Goal: Task Accomplishment & Management: Manage account settings

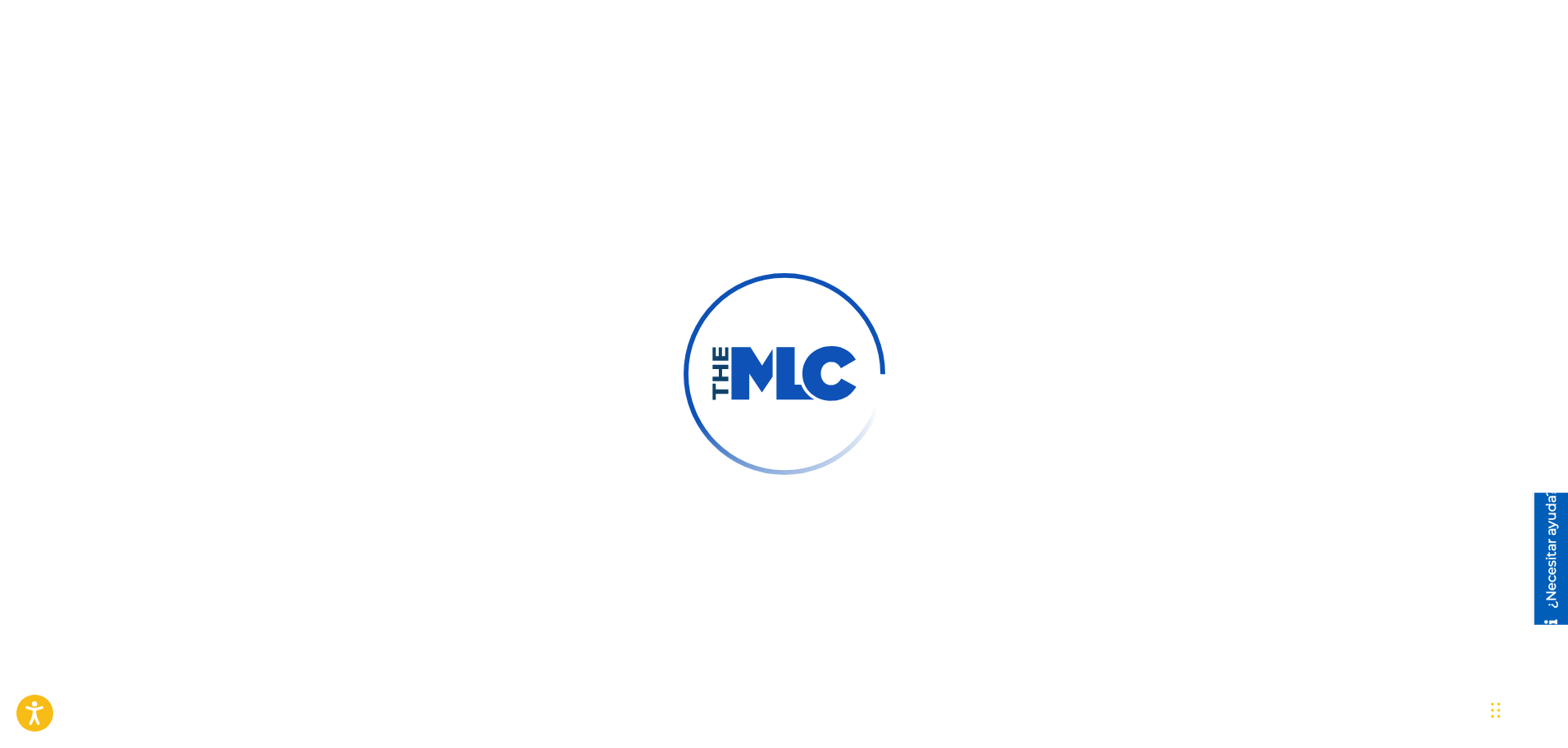
click at [1068, 322] on div at bounding box center [784, 374] width 1568 height 748
click at [1109, 435] on div at bounding box center [784, 374] width 1568 height 748
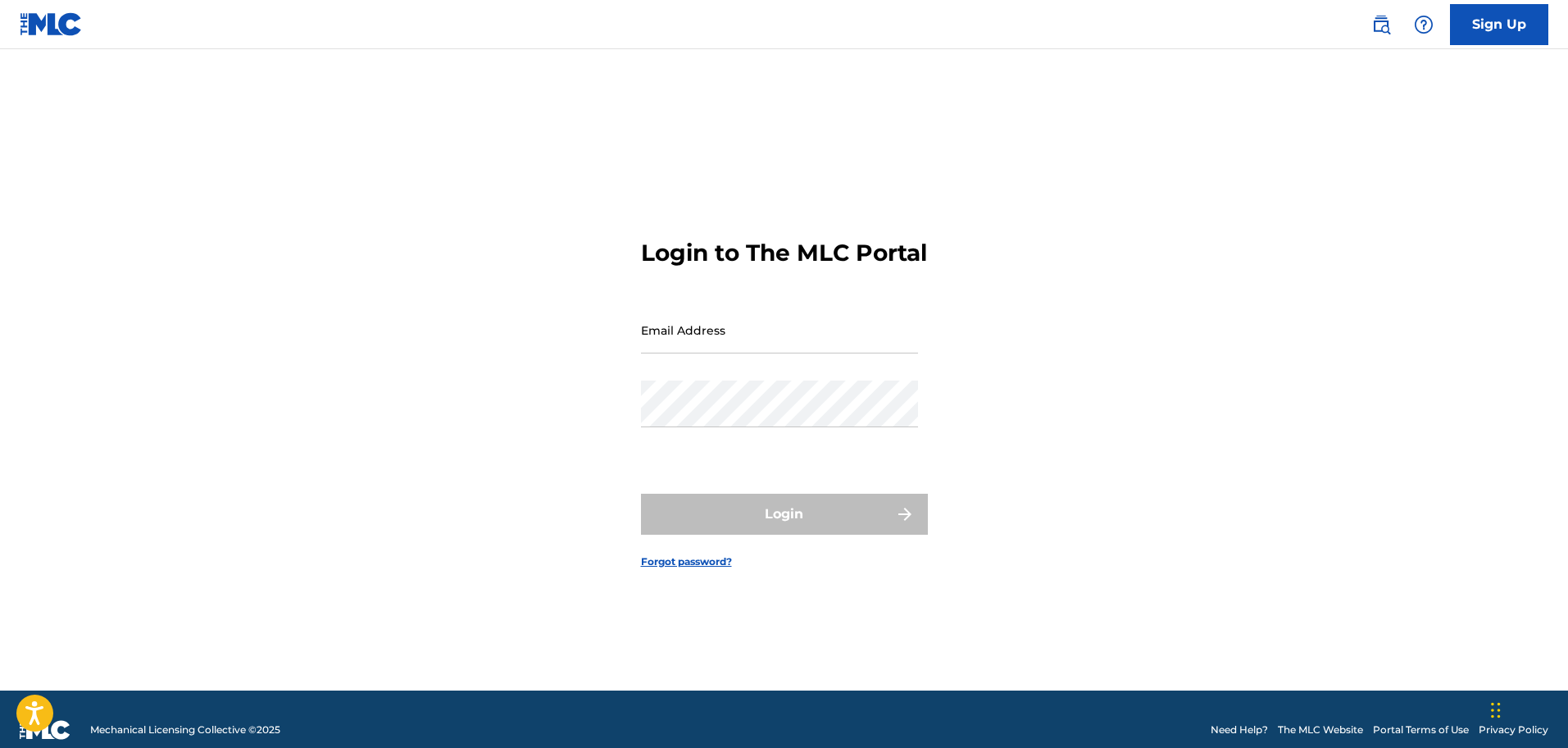
type input "[EMAIL_ADDRESS][DOMAIN_NAME]"
click at [858, 531] on div "Login" at bounding box center [784, 514] width 287 height 41
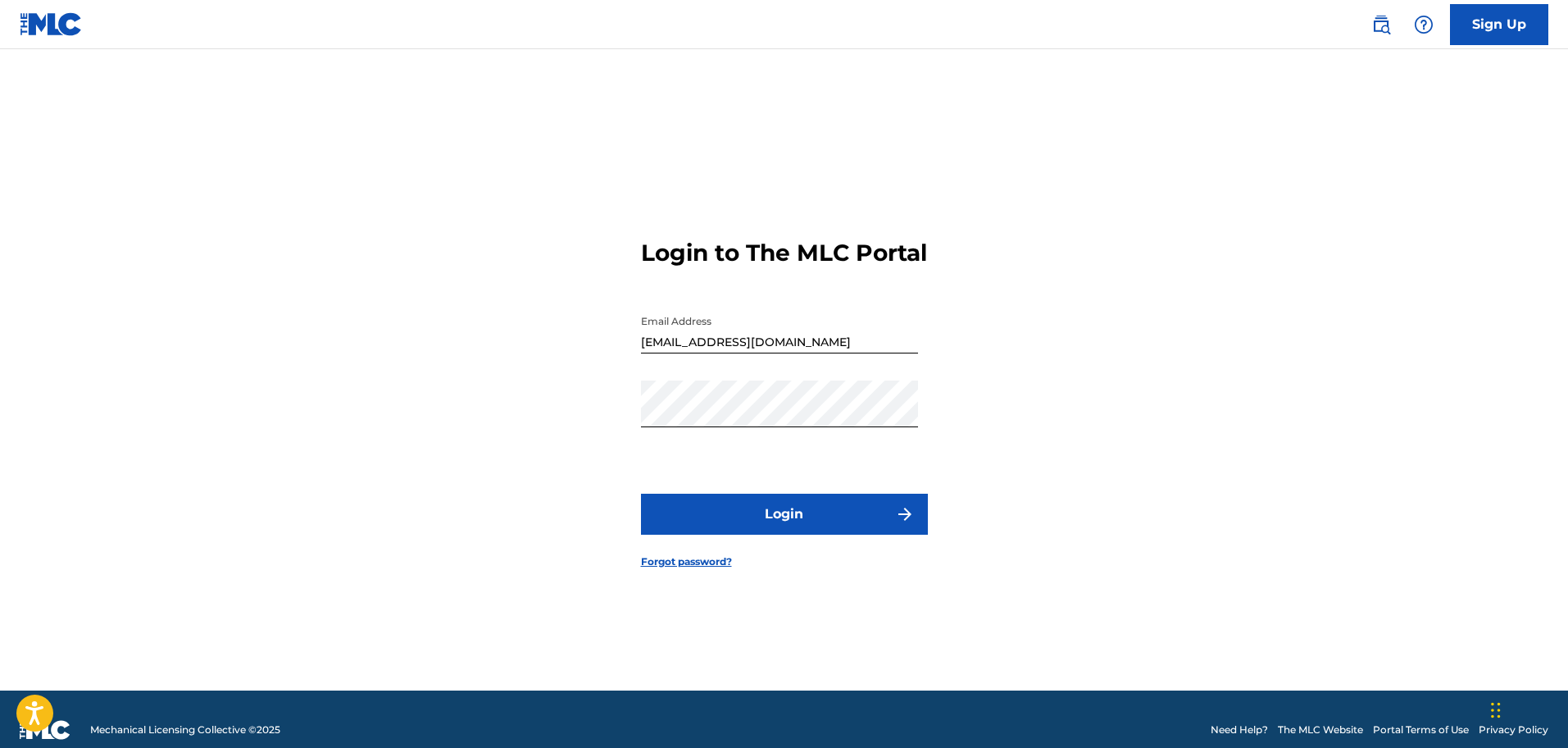
click at [856, 529] on button "Login" at bounding box center [784, 514] width 287 height 41
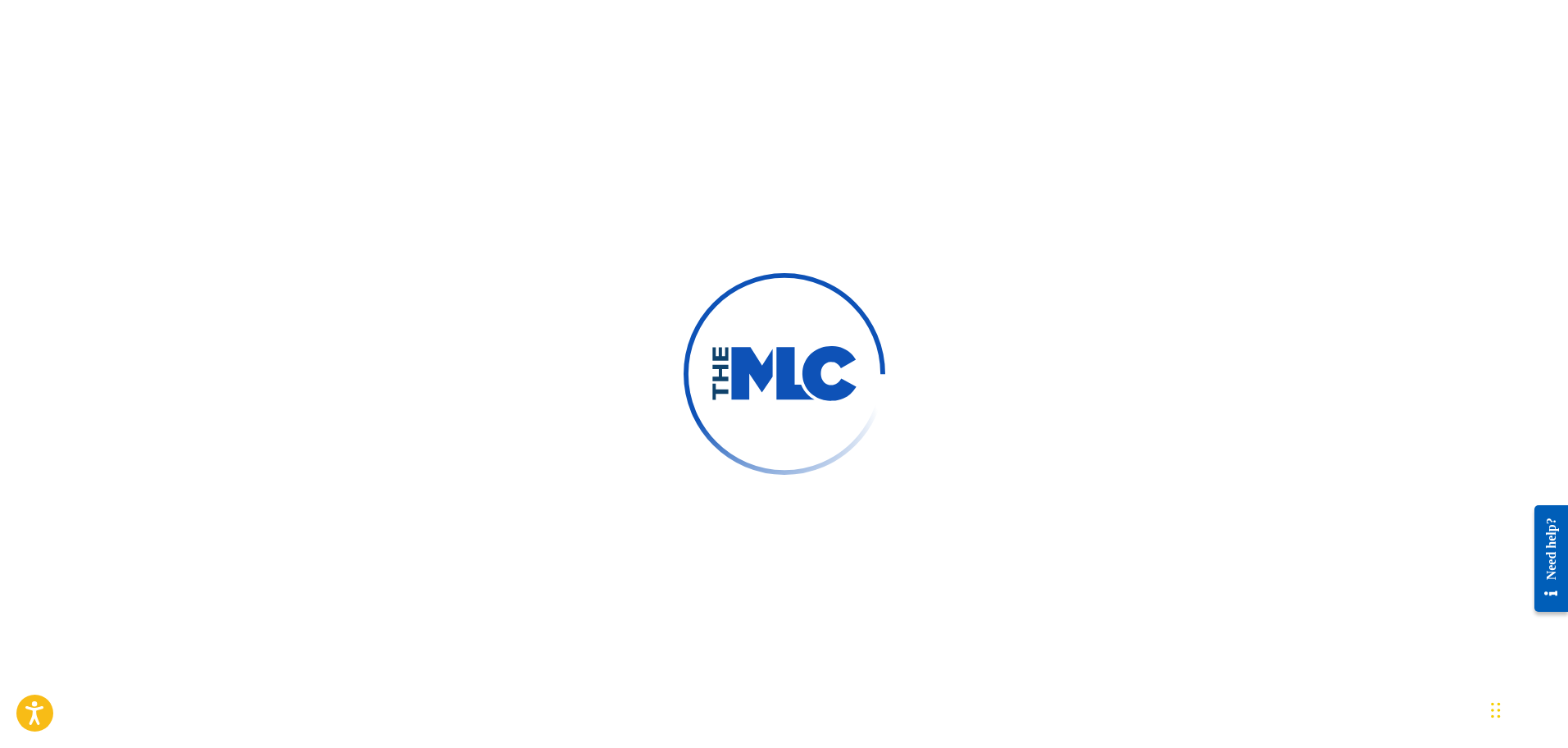
click at [1129, 545] on div at bounding box center [784, 374] width 1568 height 748
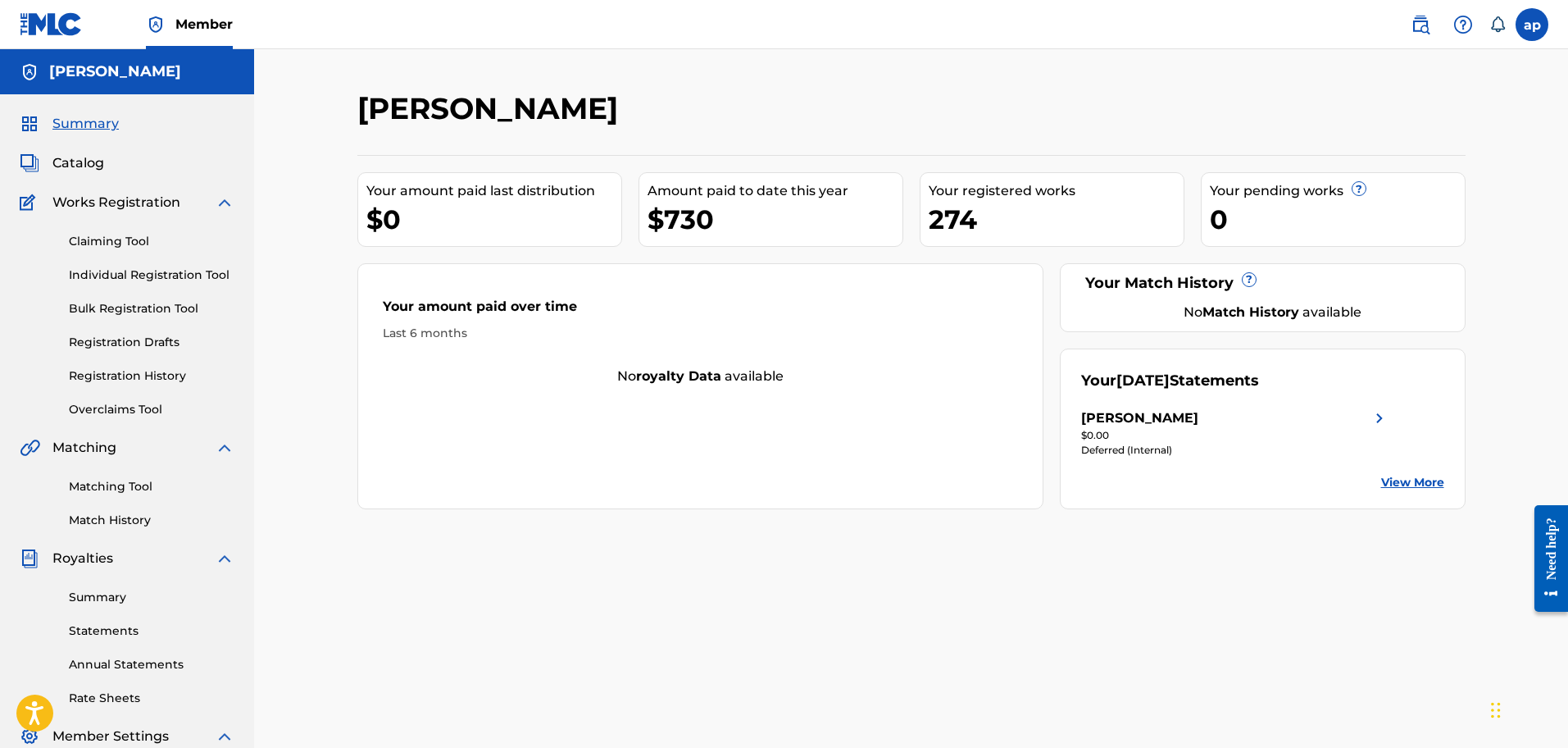
click at [1428, 477] on link "View More" at bounding box center [1413, 482] width 63 height 18
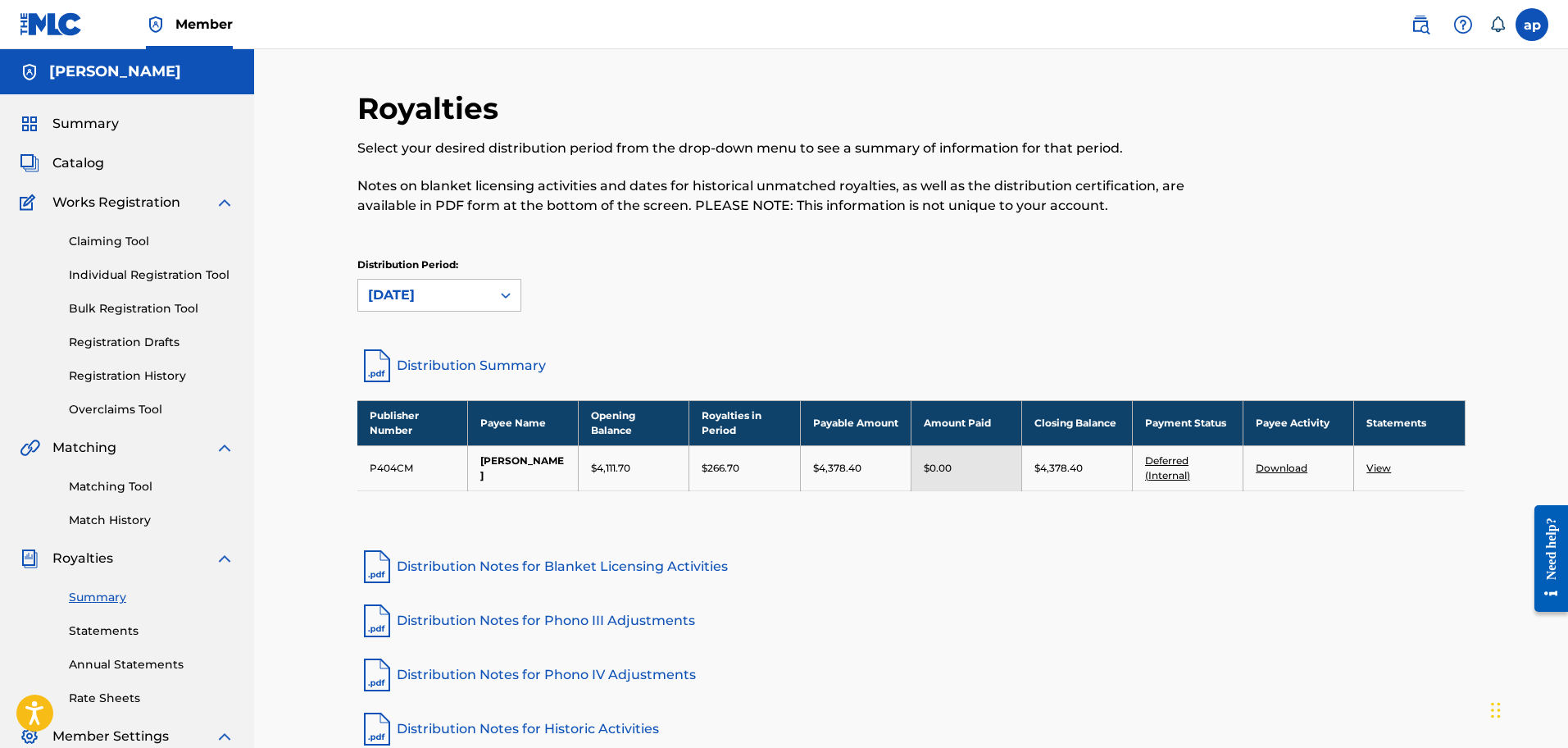
click at [1161, 476] on link "Deferred (Internal)" at bounding box center [1168, 468] width 45 height 27
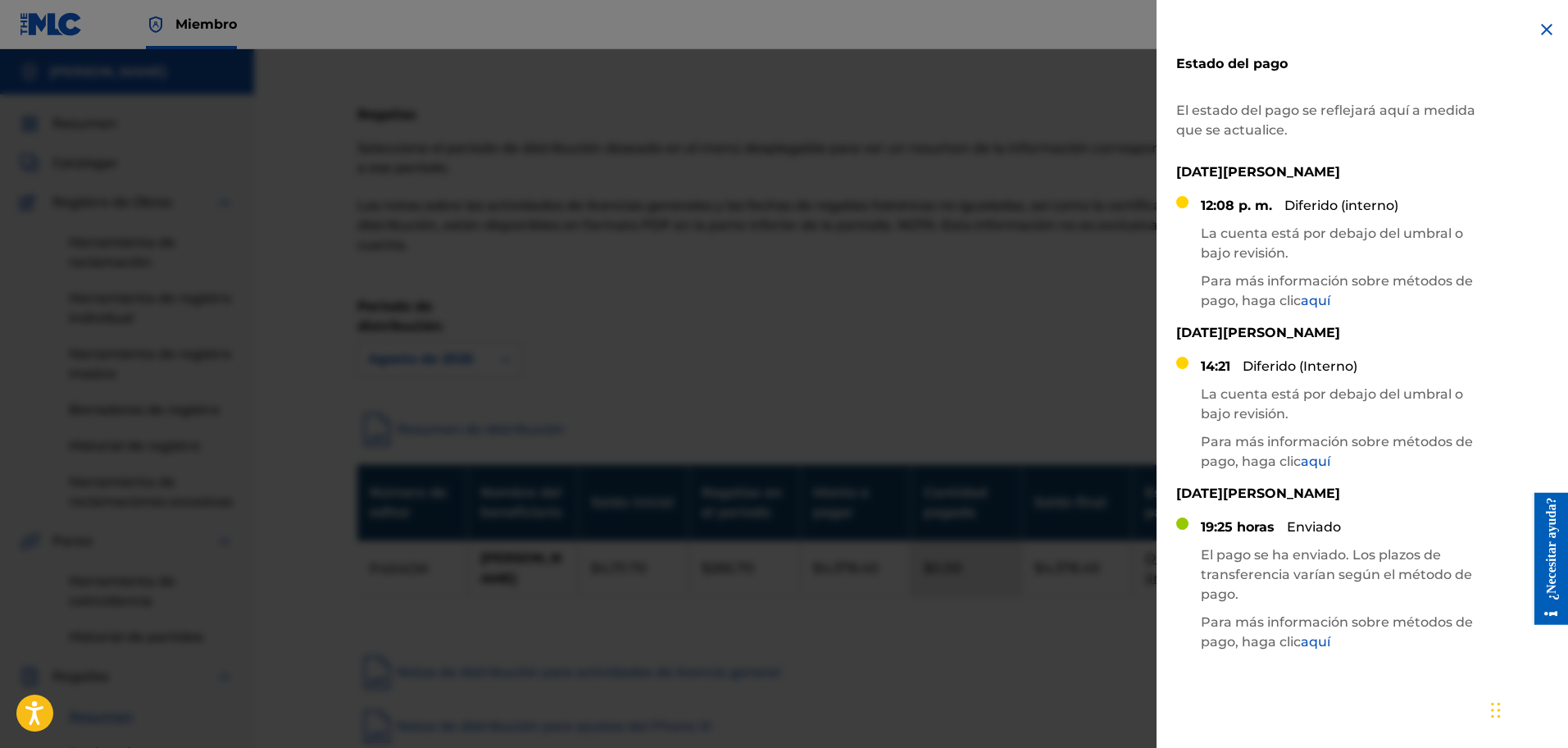
click at [1326, 305] on font "aquí" at bounding box center [1315, 300] width 29 height 16
click at [849, 305] on div at bounding box center [784, 423] width 1568 height 748
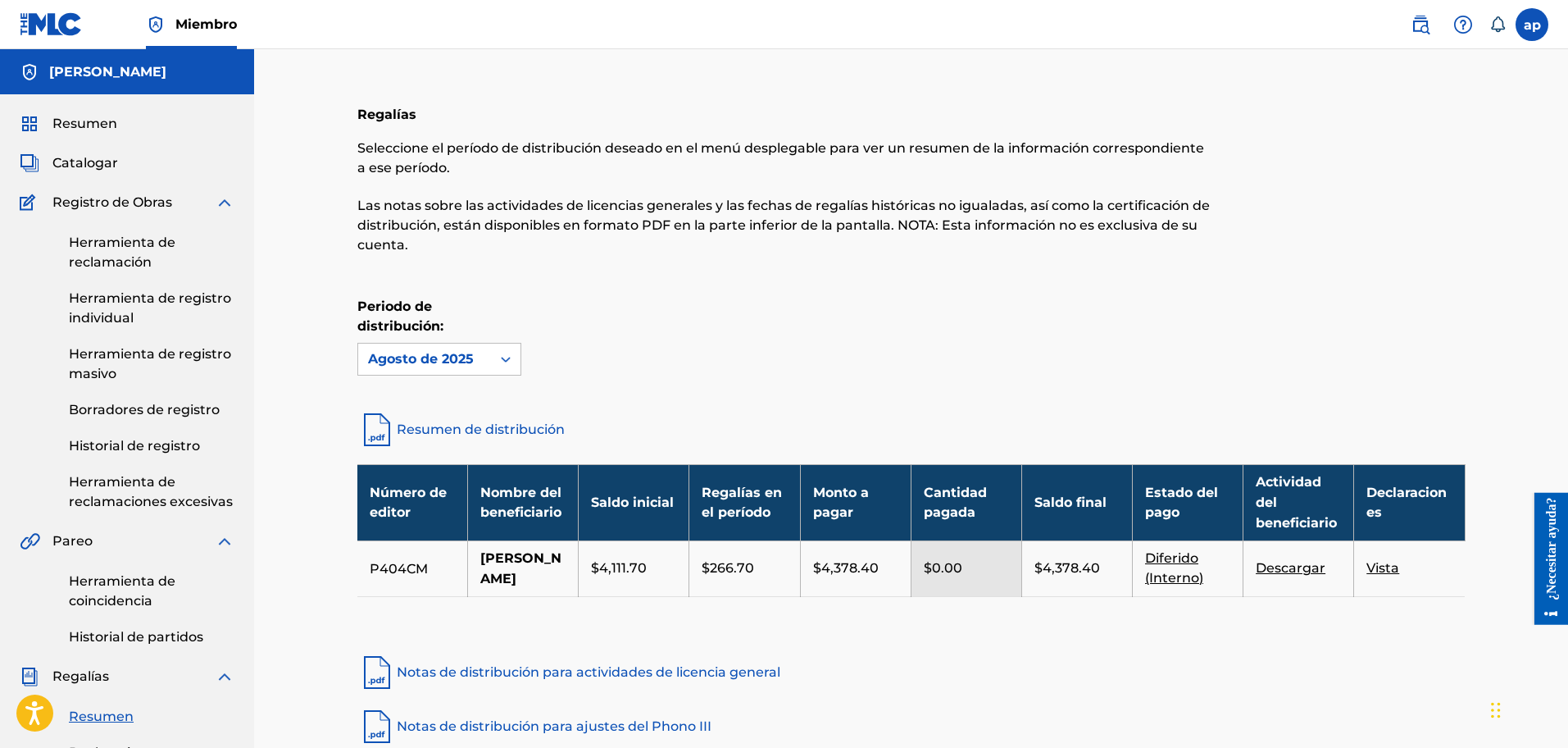
click at [216, 678] on img at bounding box center [225, 677] width 20 height 20
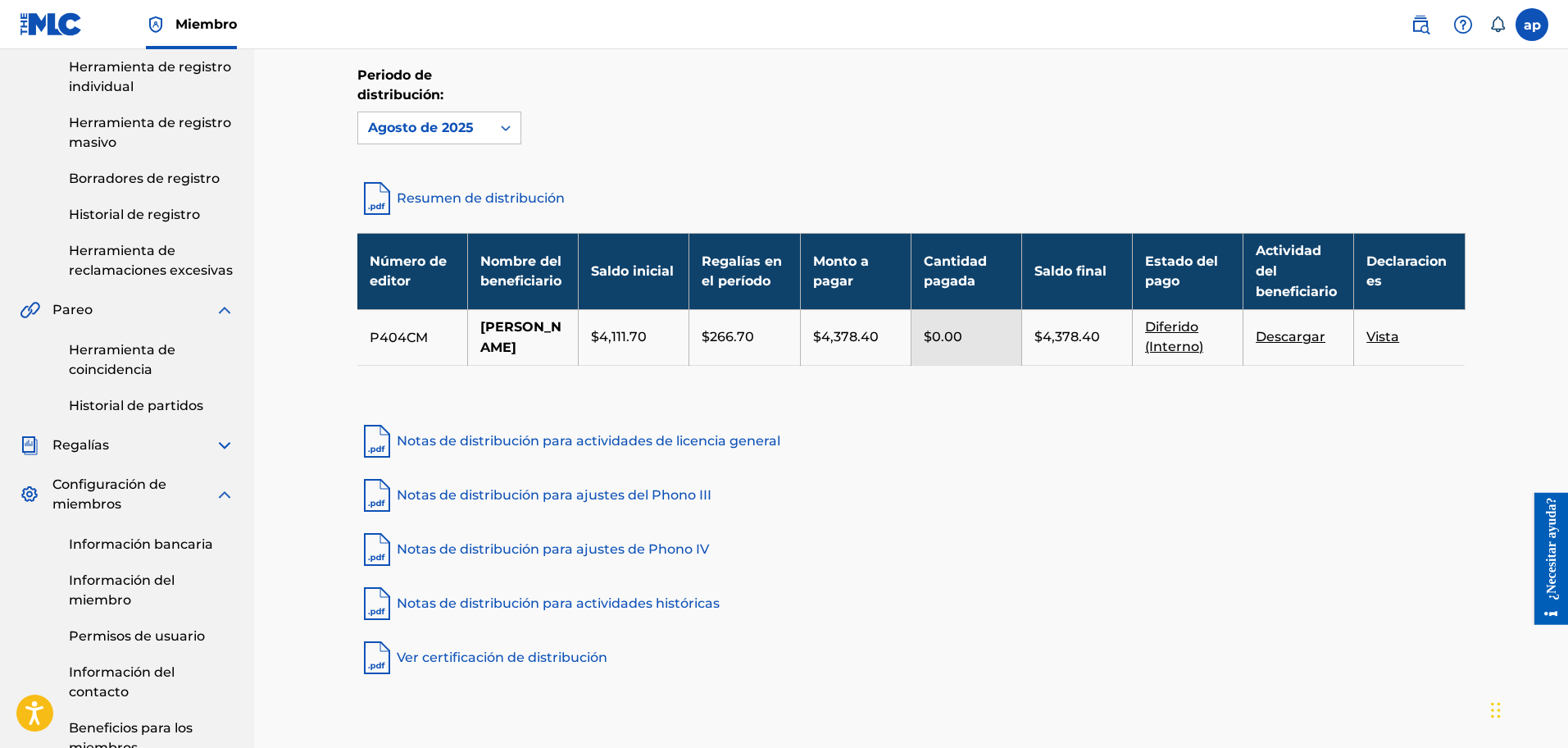
scroll to position [300, 0]
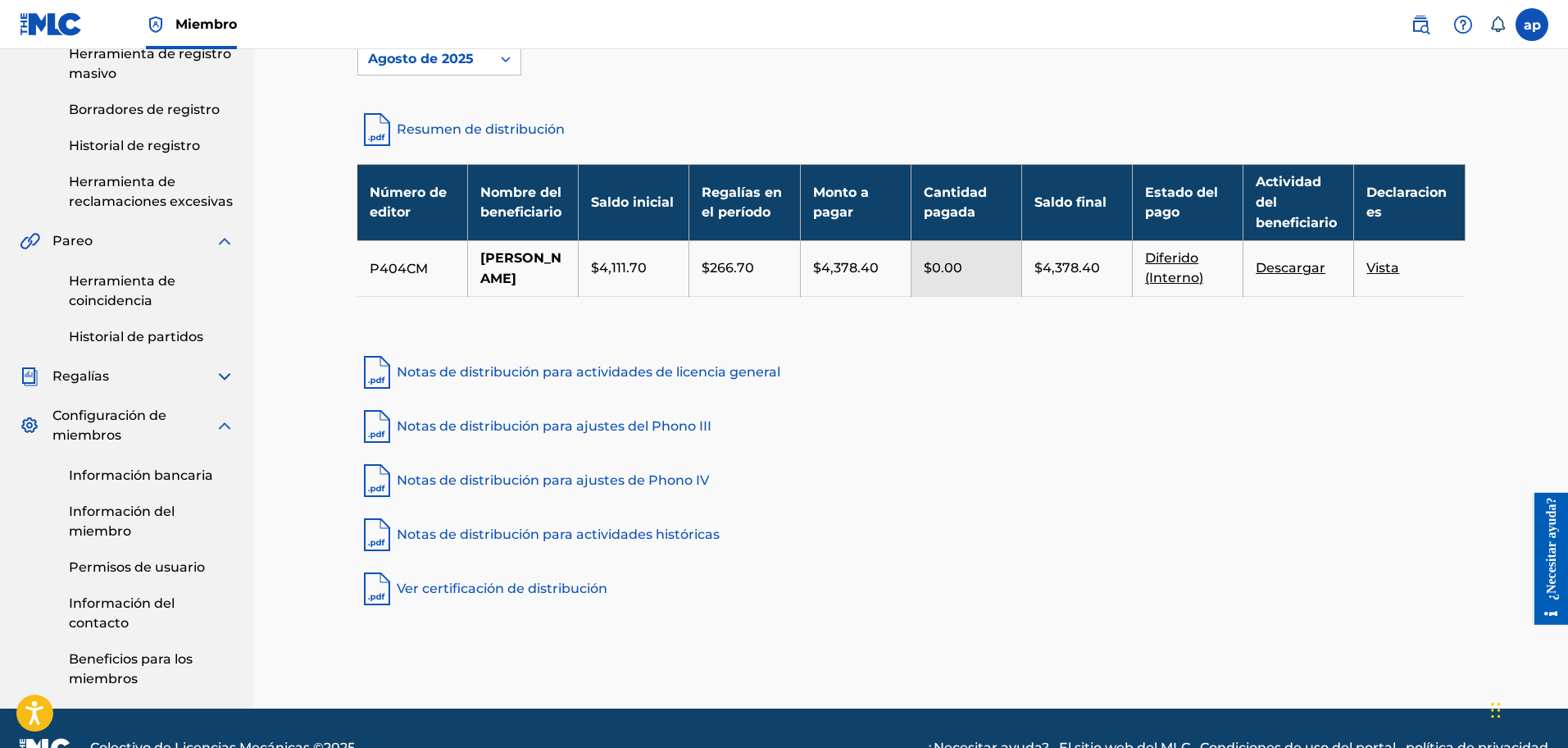
click at [136, 386] on div "Resumen Catalogar Registro de Obras Herramienta de reclamación Herramienta de r…" at bounding box center [127, 252] width 254 height 914
click at [230, 377] on img at bounding box center [225, 377] width 20 height 20
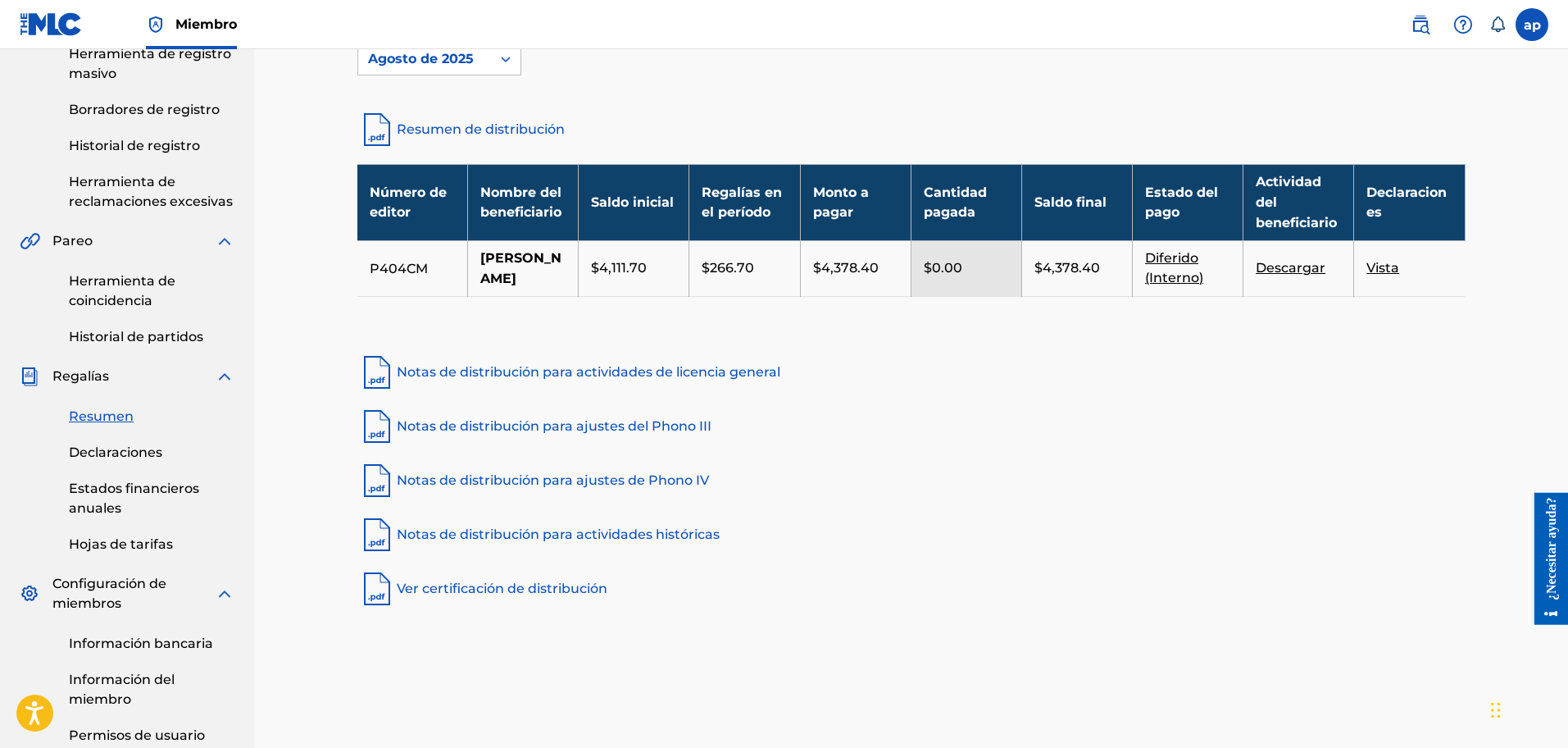
click at [149, 447] on font "Declaraciones" at bounding box center [115, 452] width 94 height 16
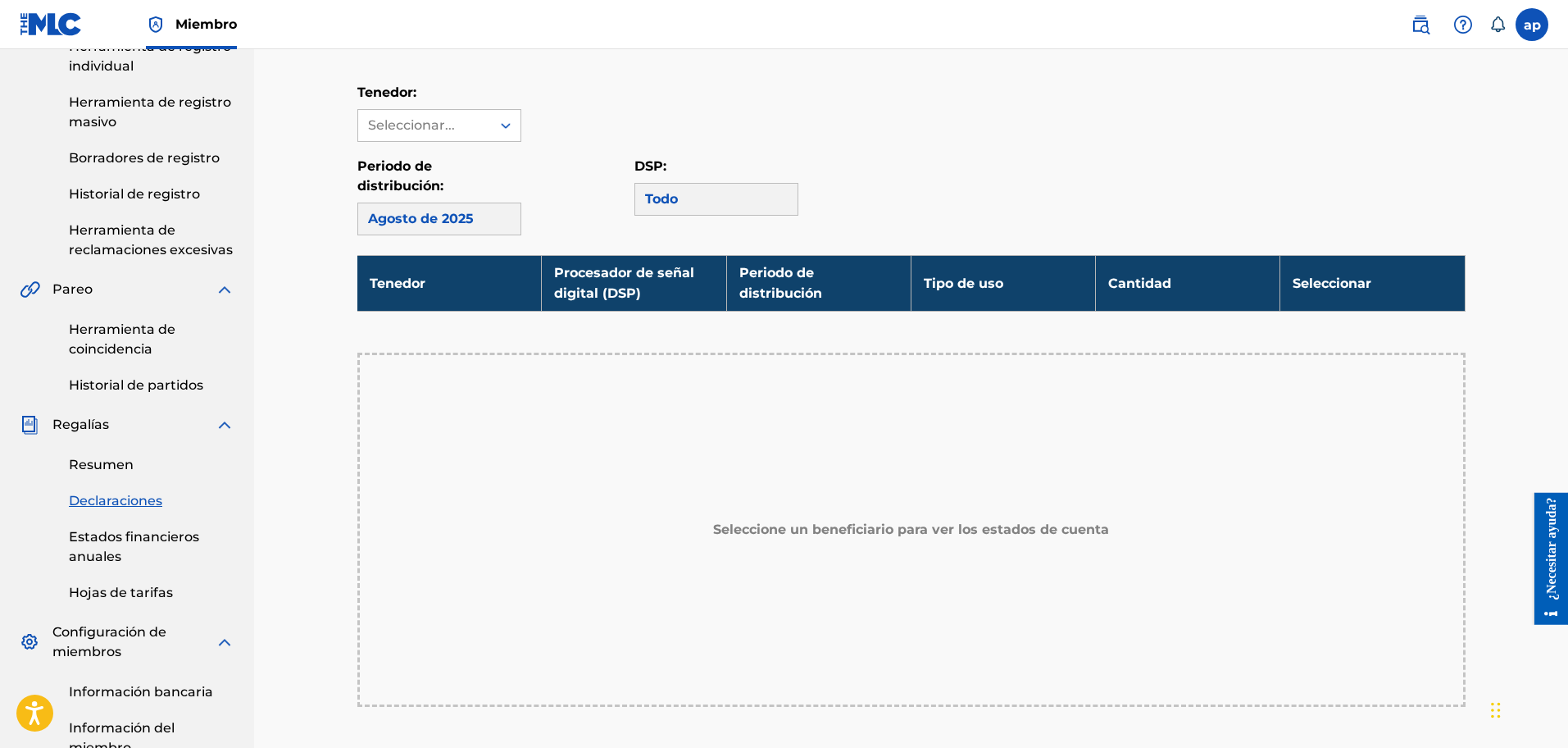
scroll to position [194, 0]
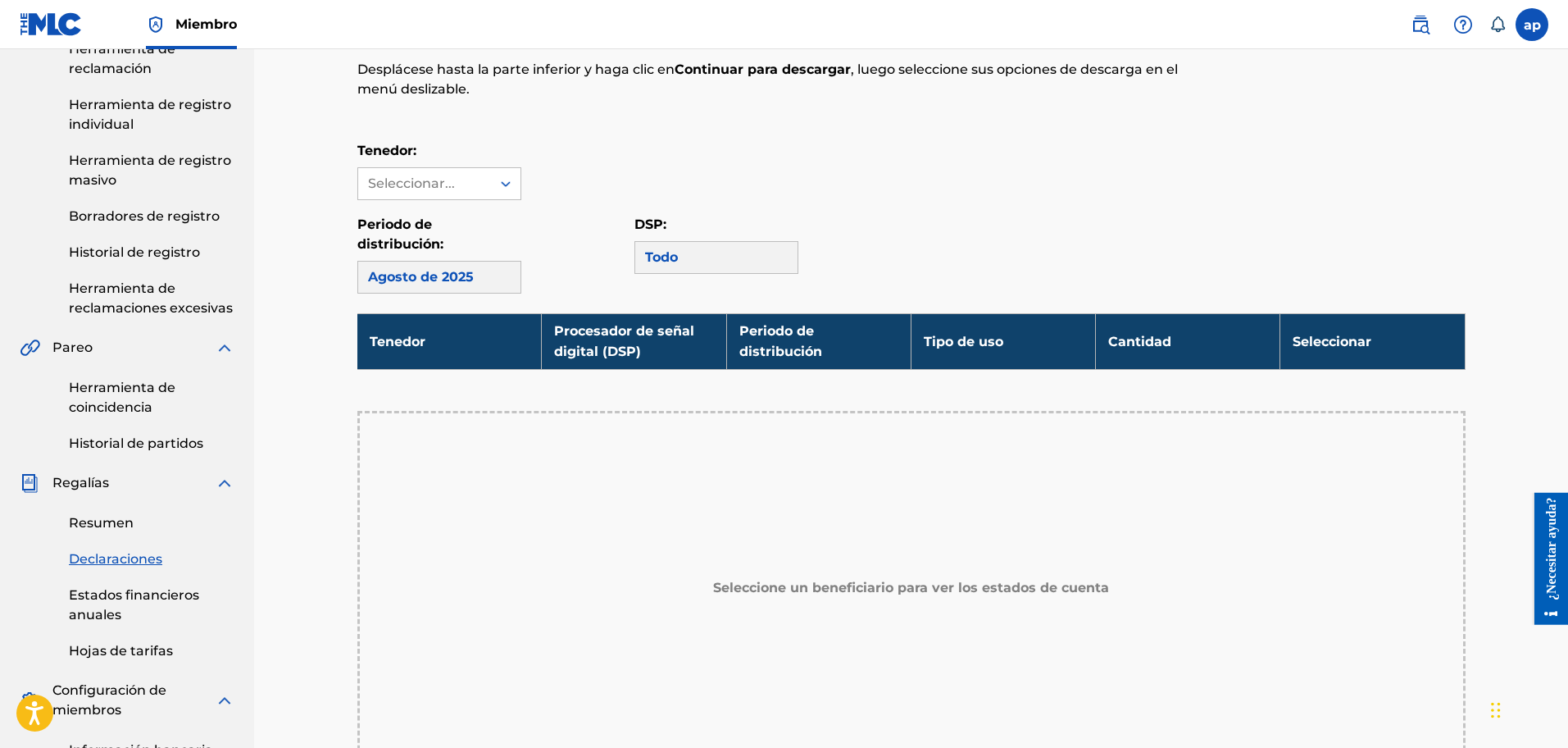
click at [473, 275] on div "Agosto de 2025" at bounding box center [439, 277] width 164 height 33
click at [478, 183] on div "Seleccionar..." at bounding box center [424, 184] width 111 height 20
click at [475, 222] on div "[PERSON_NAME]" at bounding box center [439, 220] width 162 height 41
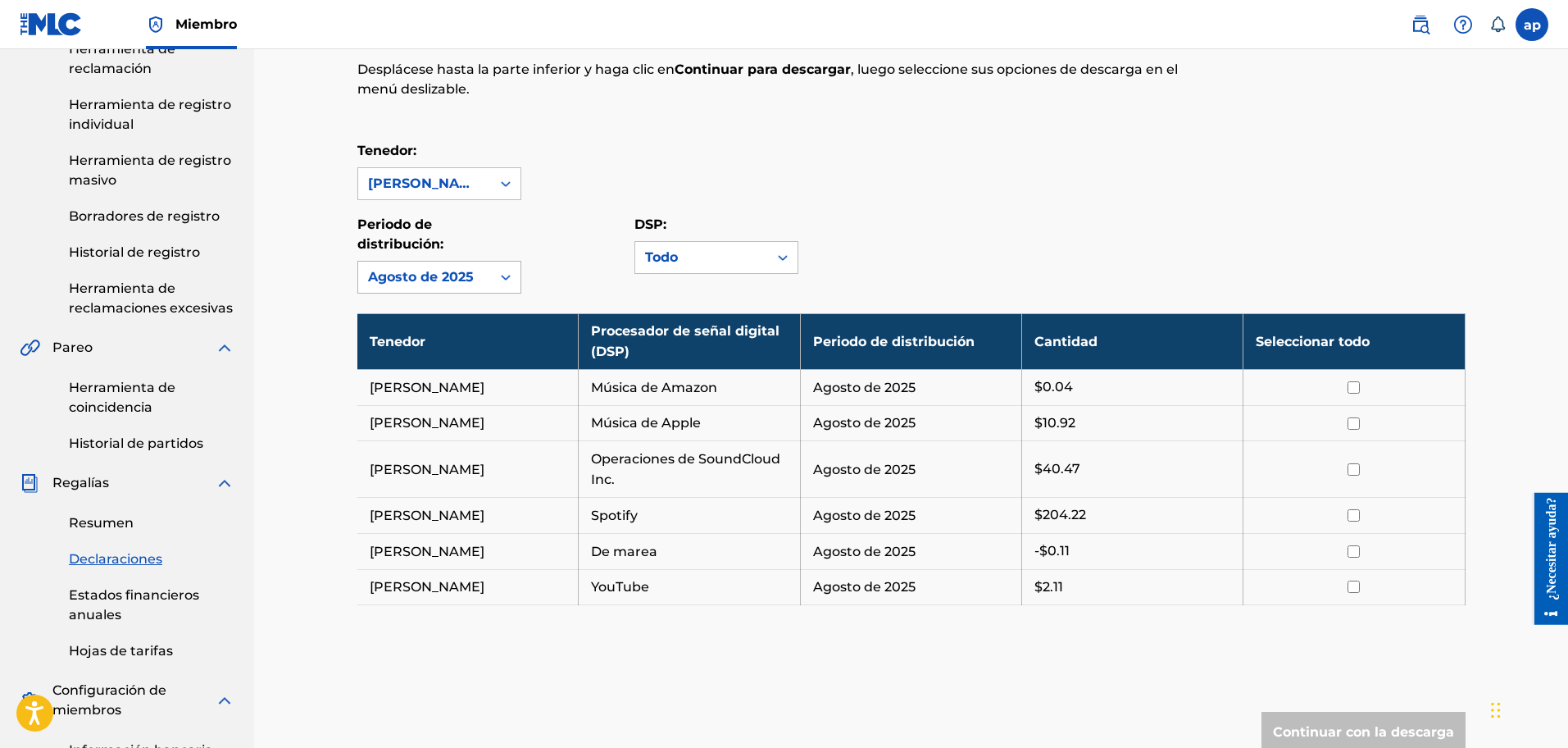
click at [487, 276] on div "Agosto de 2025" at bounding box center [424, 277] width 133 height 31
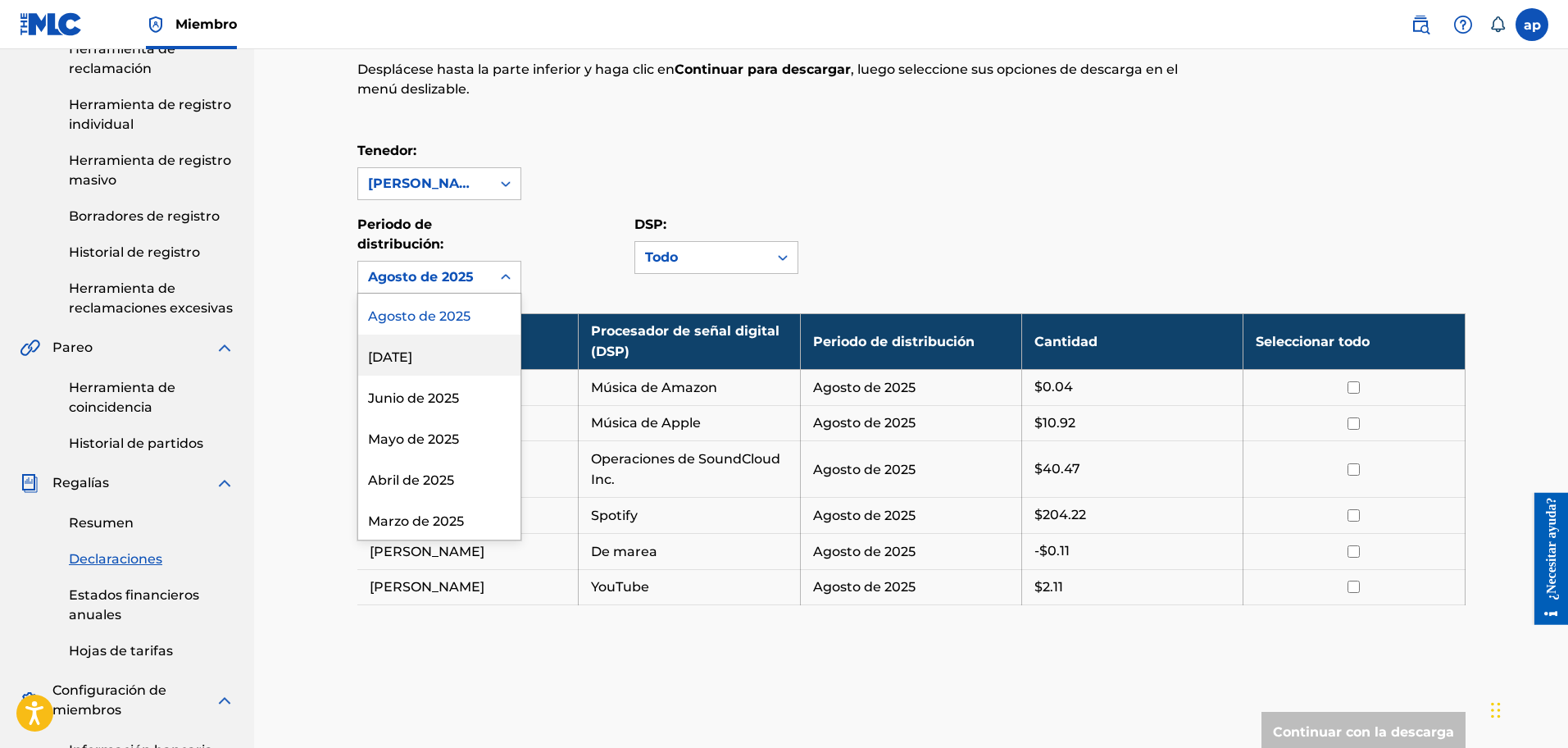
click at [483, 355] on div "Julio de 2025" at bounding box center [439, 354] width 162 height 41
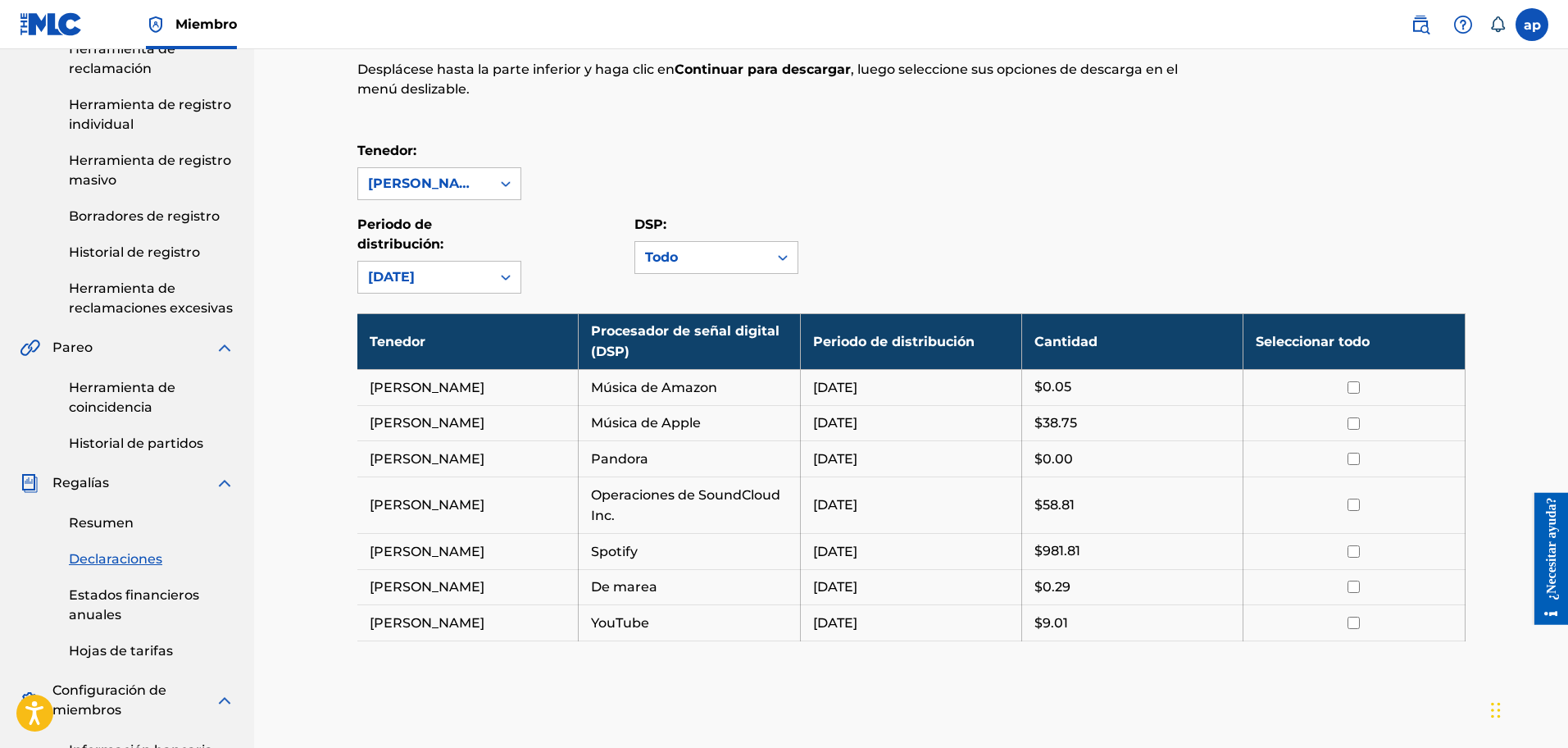
click at [458, 282] on div "Julio de 2025" at bounding box center [424, 277] width 113 height 20
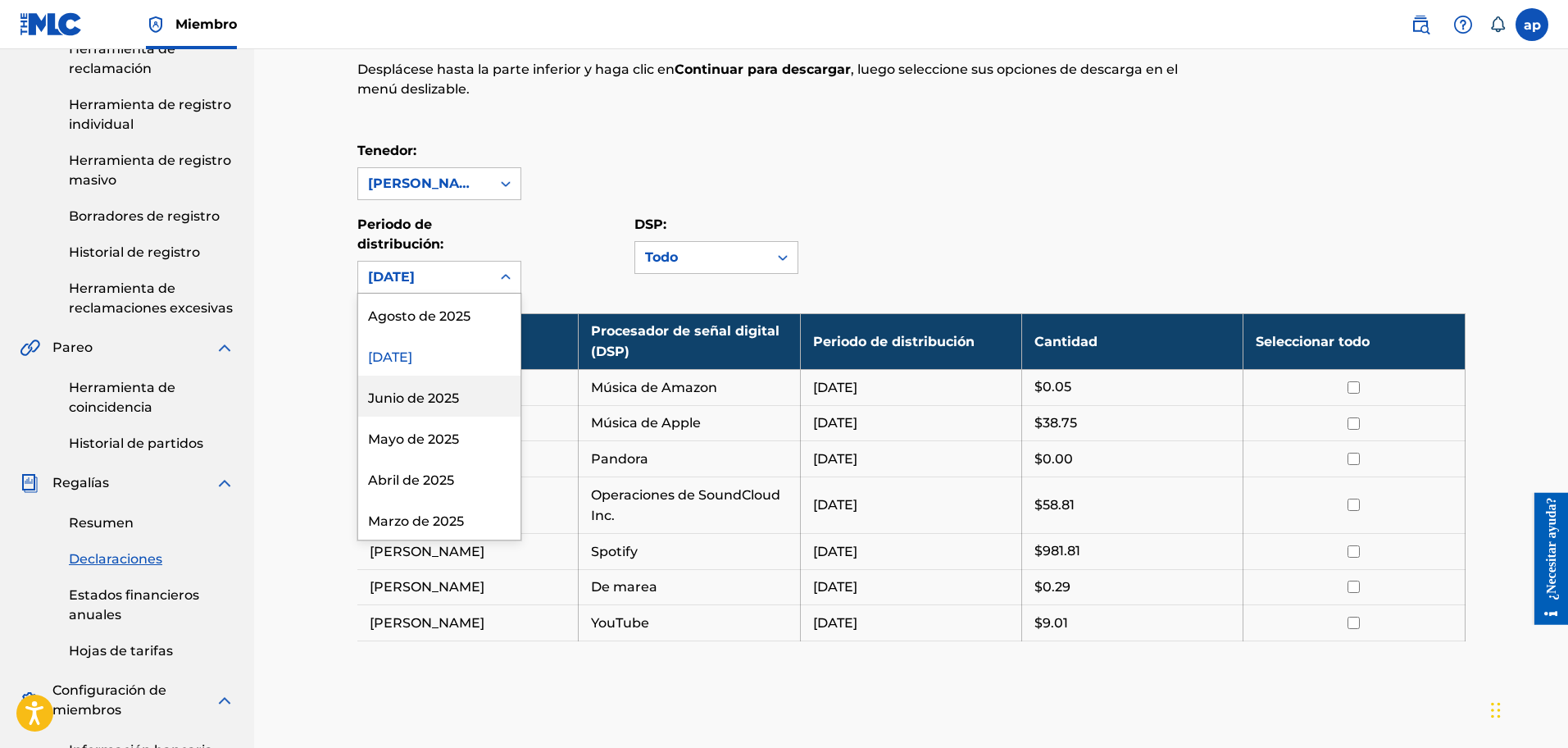
click at [450, 386] on div "Junio de 2025" at bounding box center [439, 395] width 162 height 41
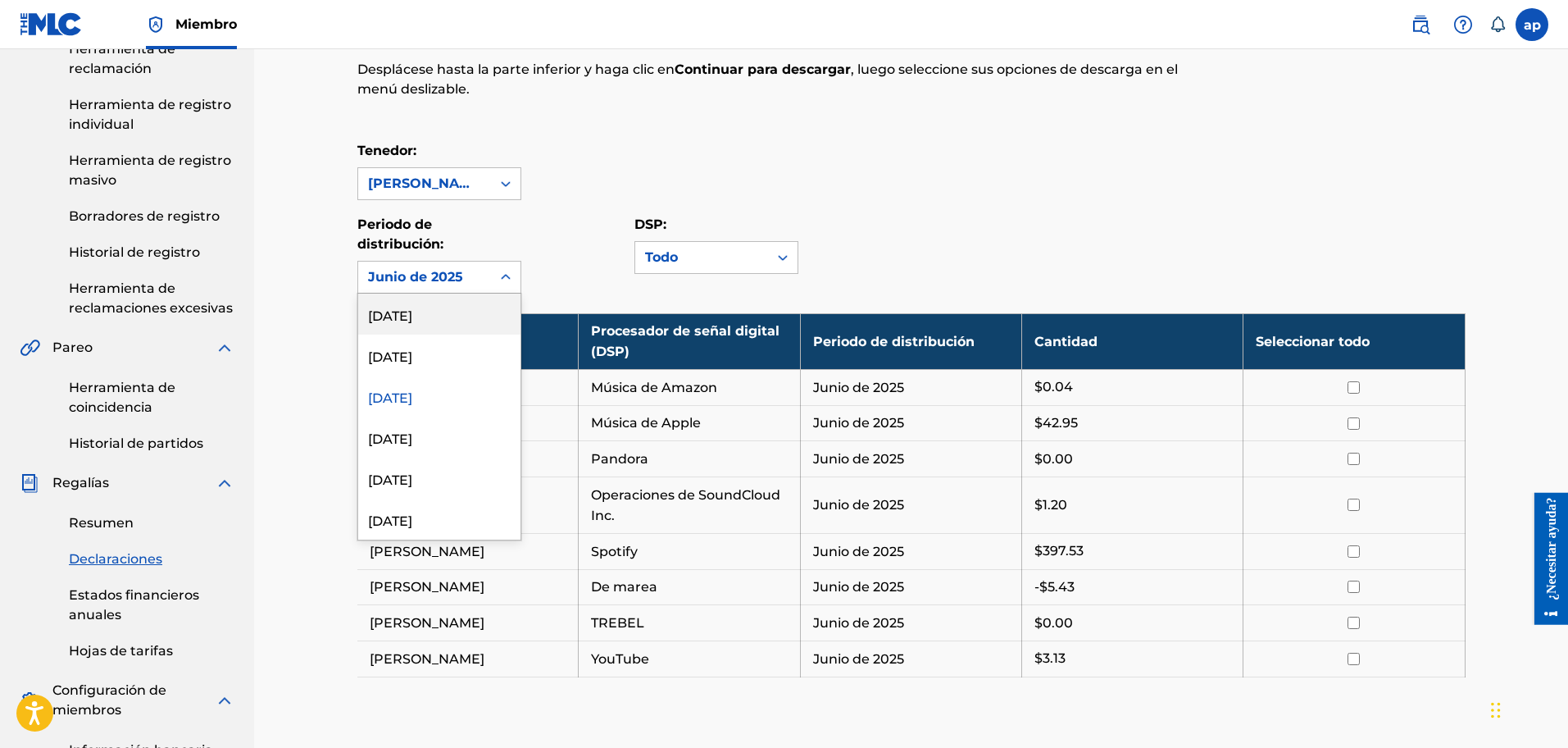
click at [454, 267] on div "Junio de 2025" at bounding box center [424, 277] width 113 height 20
click at [447, 430] on div "May 2025" at bounding box center [439, 436] width 162 height 41
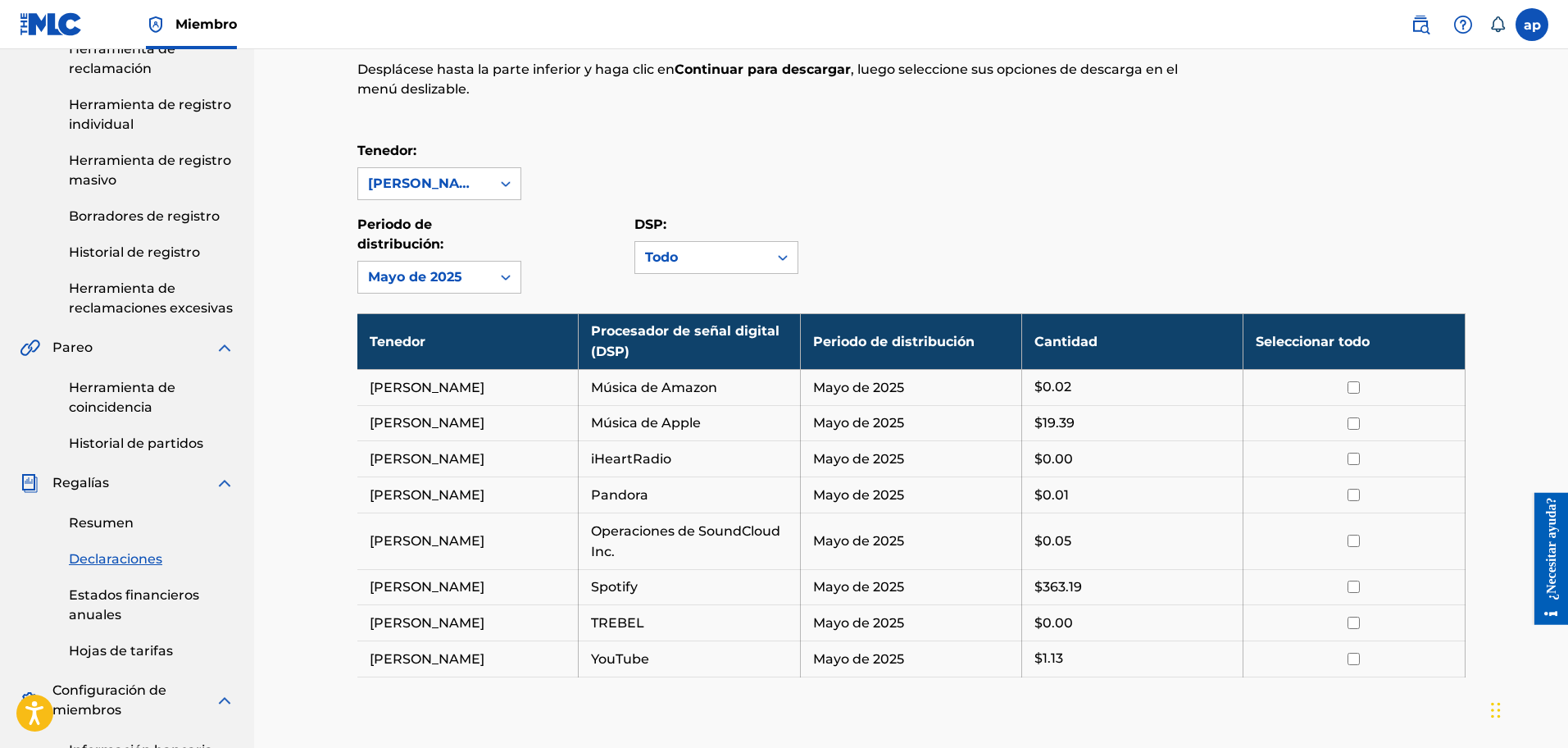
click at [180, 604] on link "Estados financieros anuales" at bounding box center [151, 605] width 165 height 39
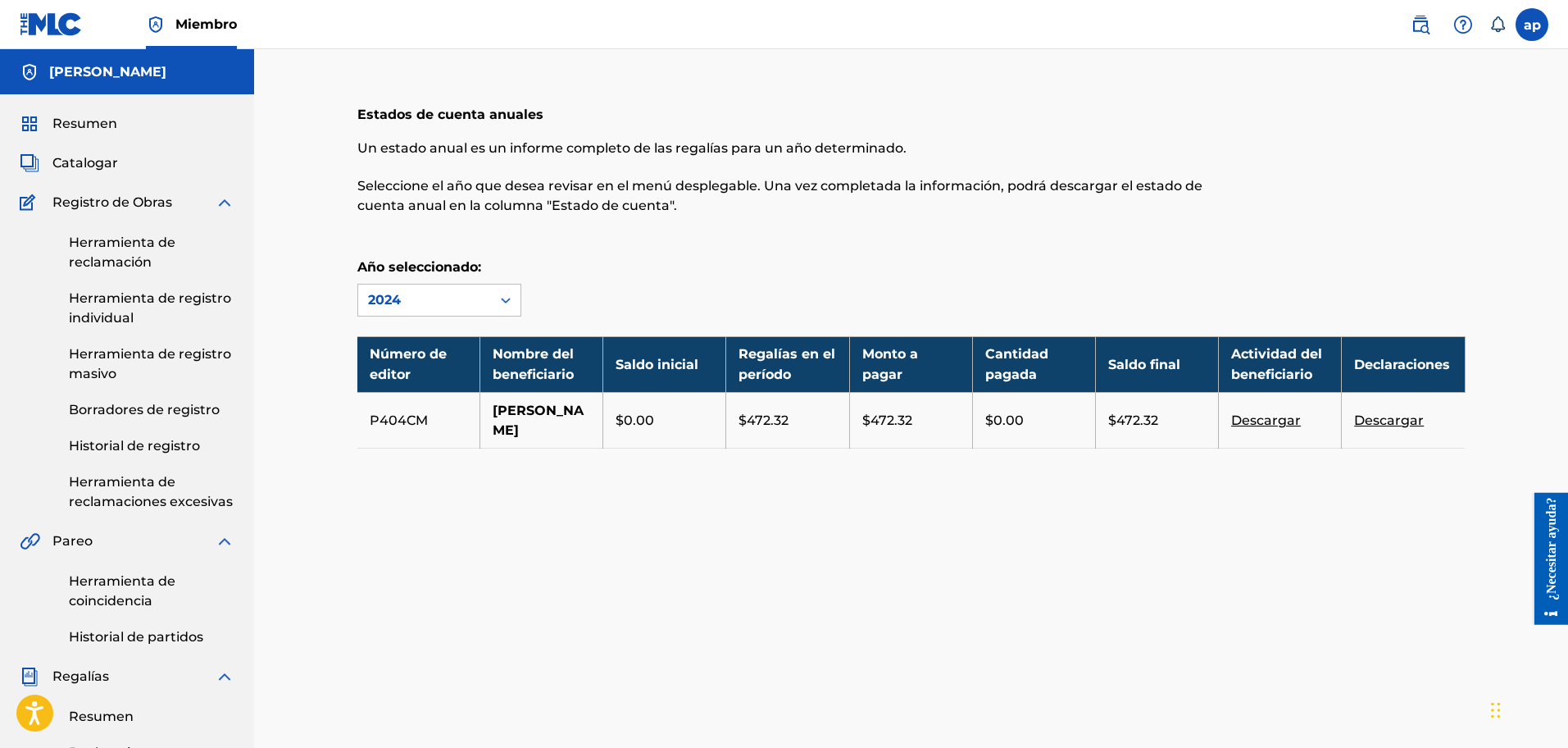
click at [221, 674] on img at bounding box center [225, 677] width 20 height 20
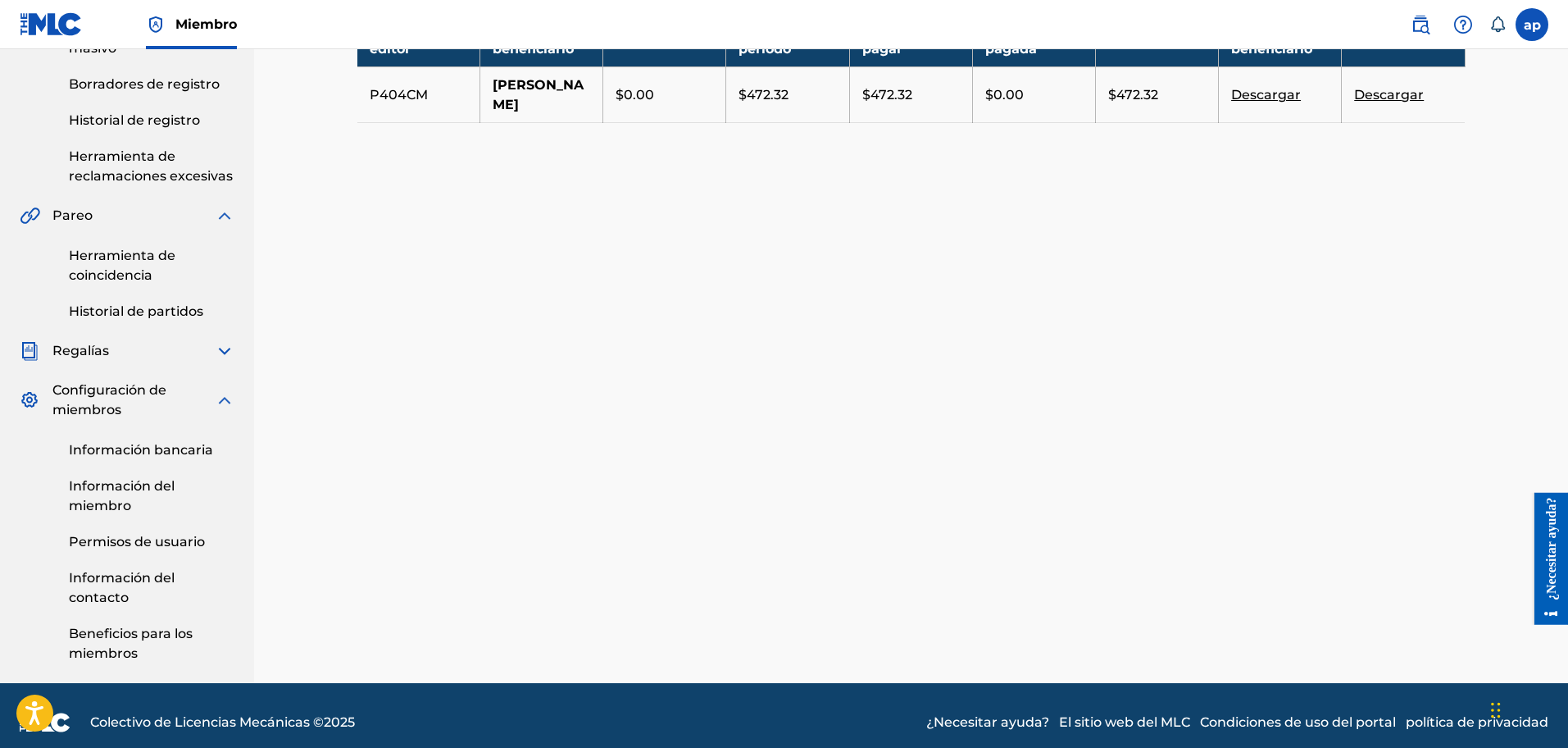
scroll to position [339, 0]
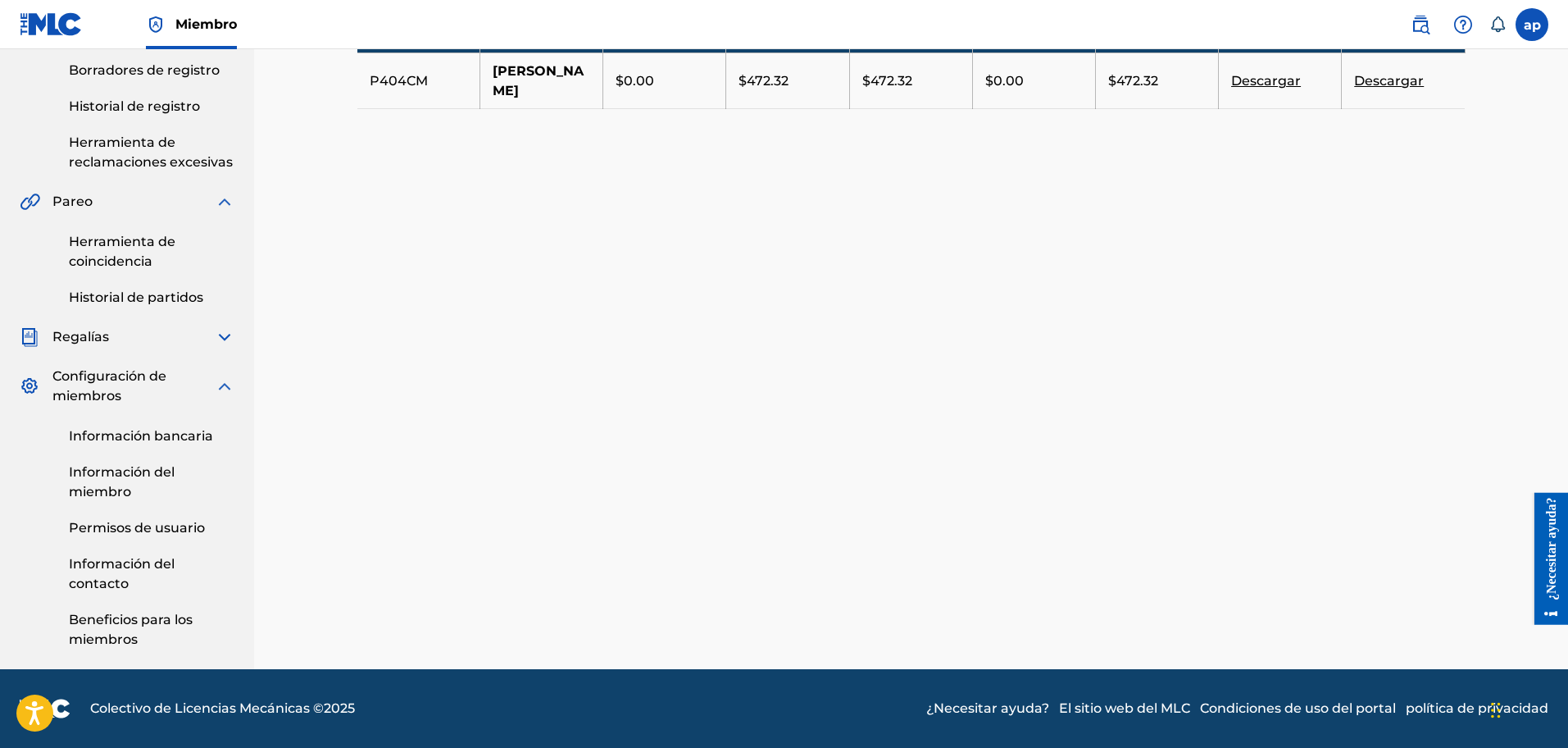
click at [142, 426] on link "Información bancaria" at bounding box center [151, 436] width 165 height 20
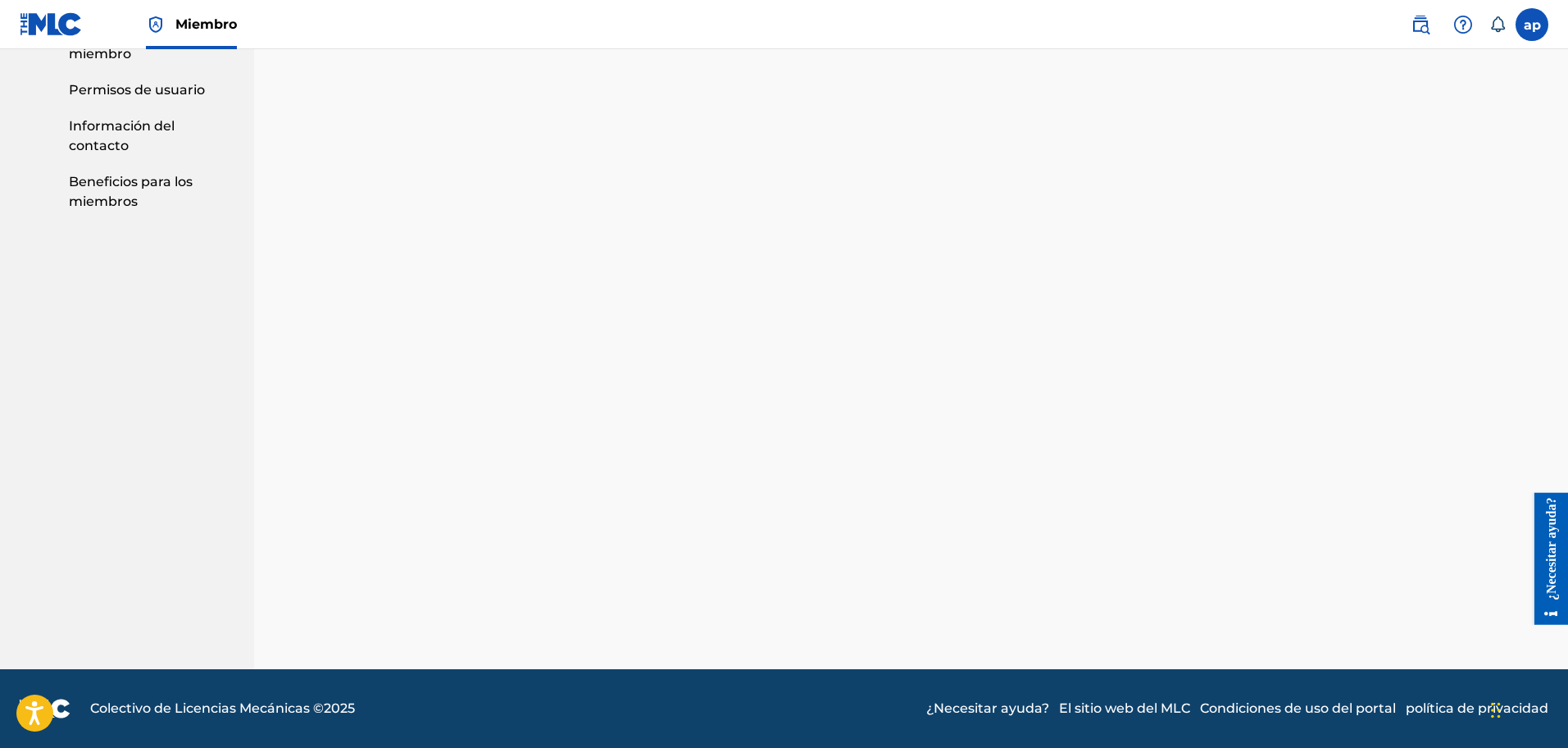
scroll to position [339, 0]
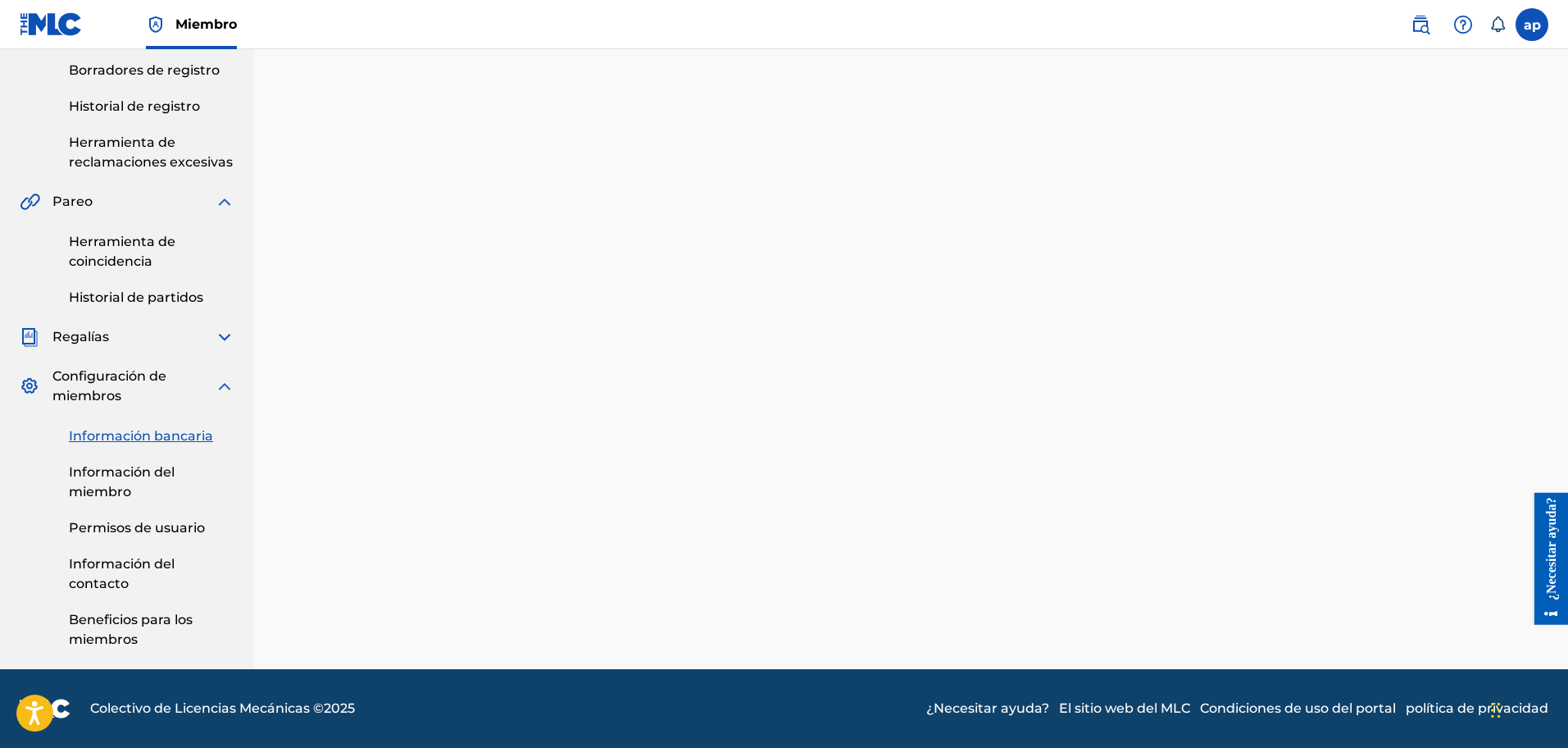
click at [158, 483] on link "Información del miembro" at bounding box center [151, 481] width 165 height 39
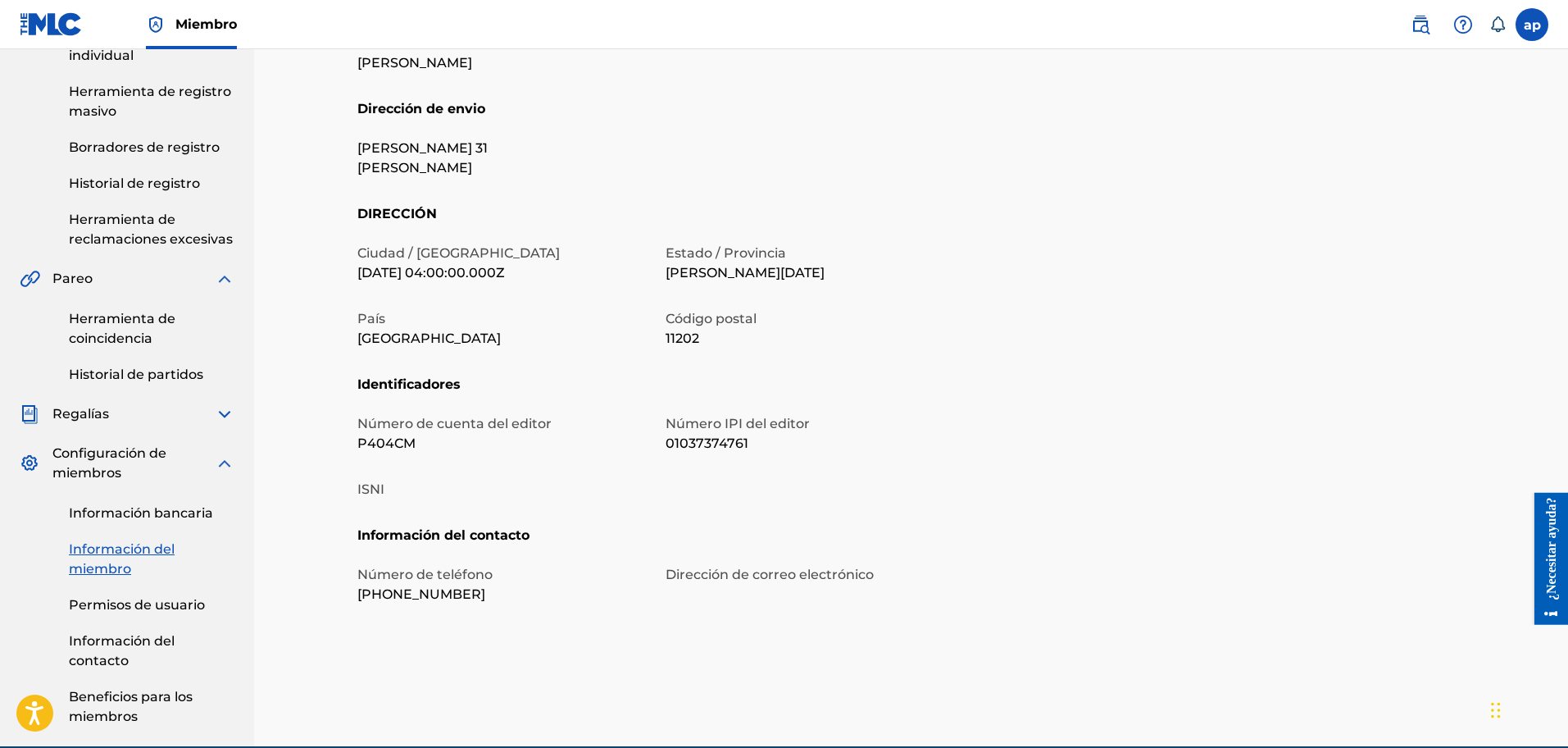
scroll to position [263, 0]
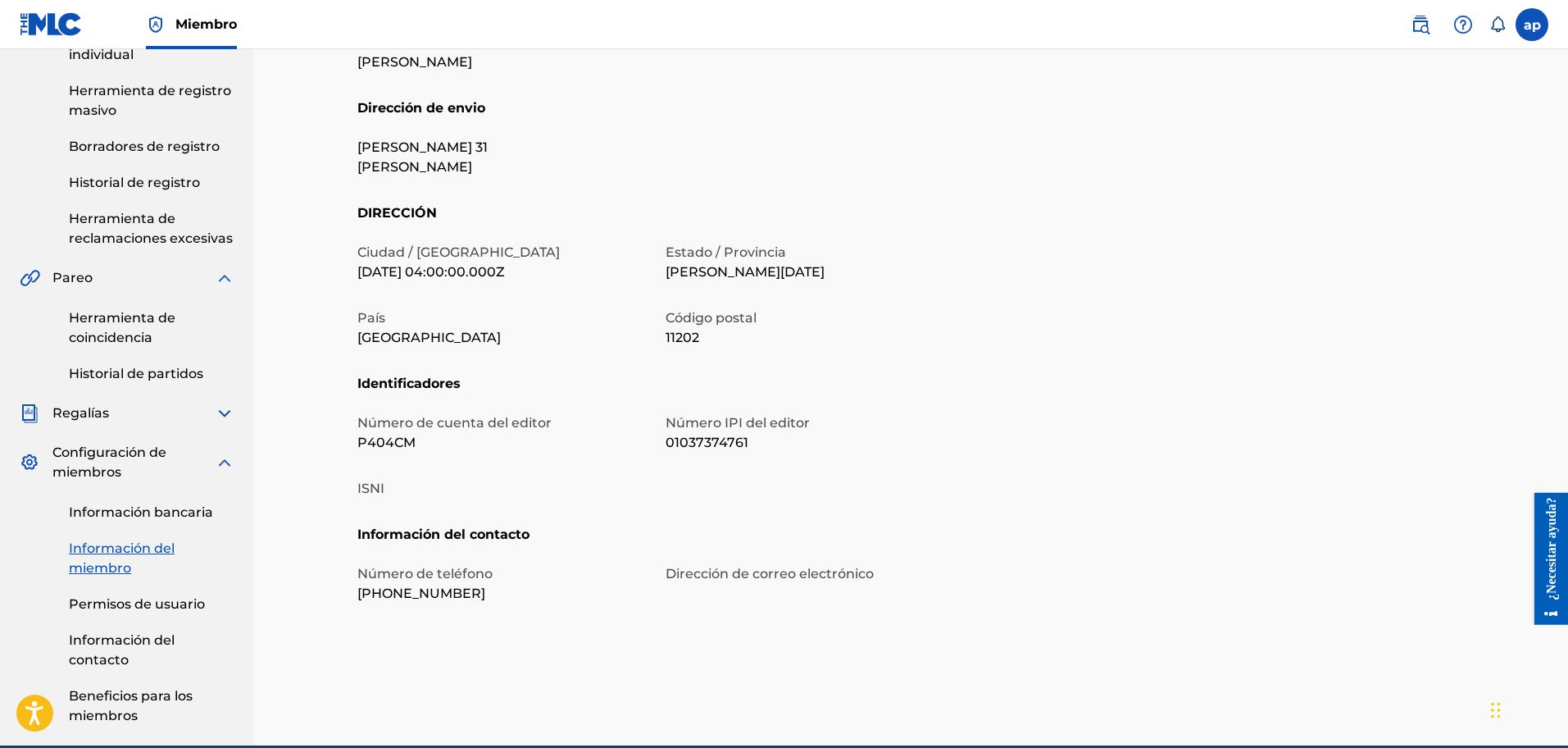
click at [492, 276] on font "15/09/1995 04:00:00.000Z" at bounding box center [431, 272] width 148 height 16
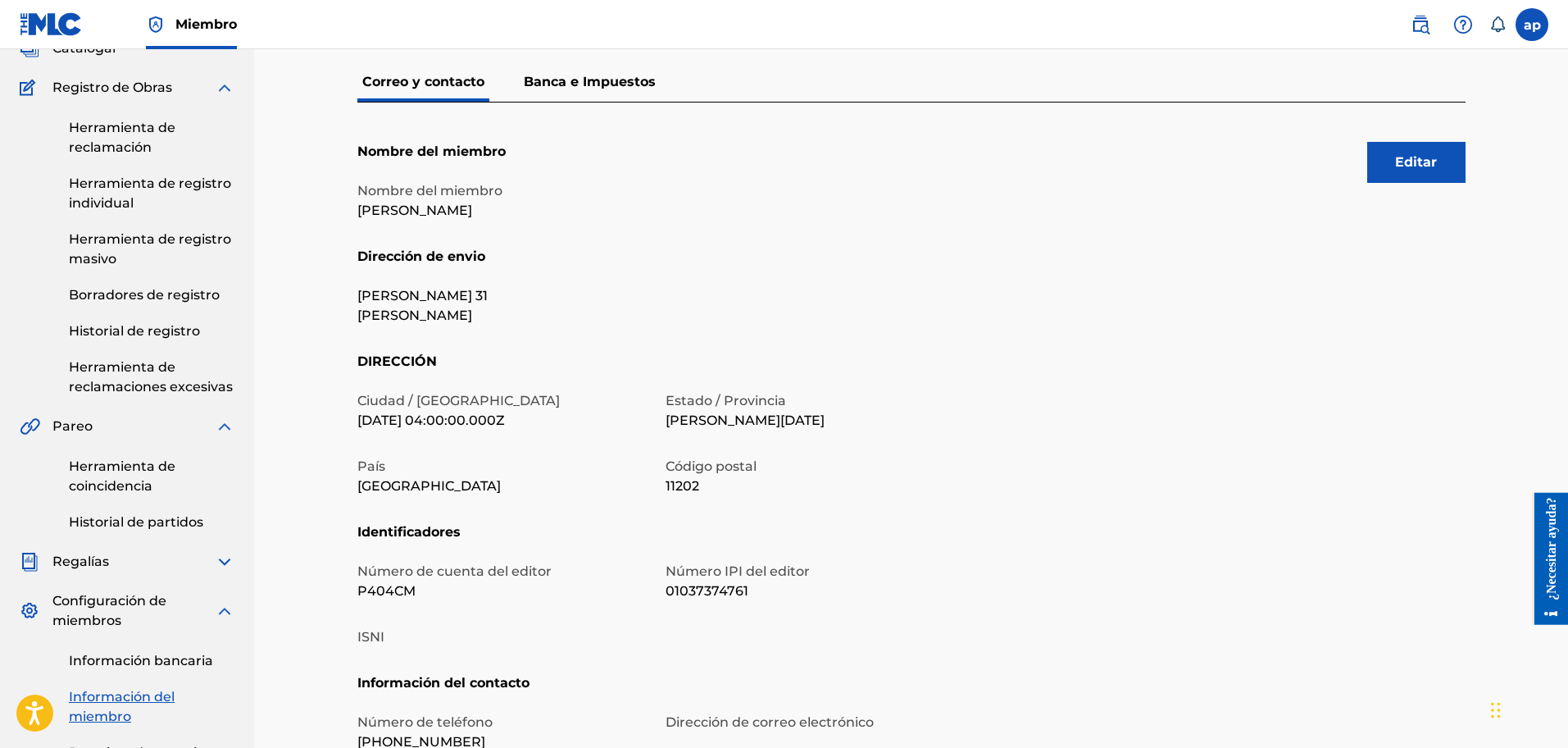
scroll to position [102, 0]
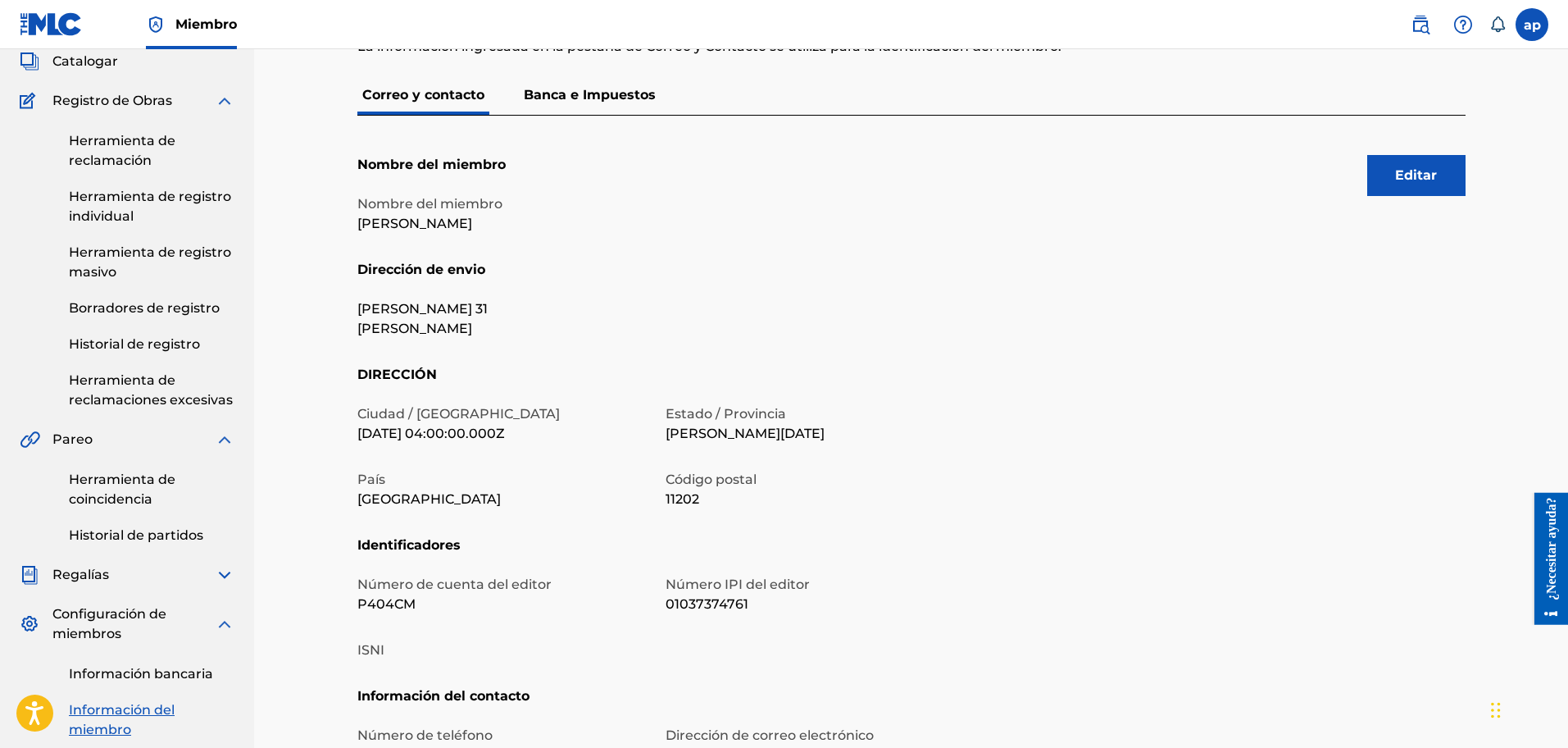
click at [1428, 190] on button "Editar" at bounding box center [1417, 175] width 99 height 41
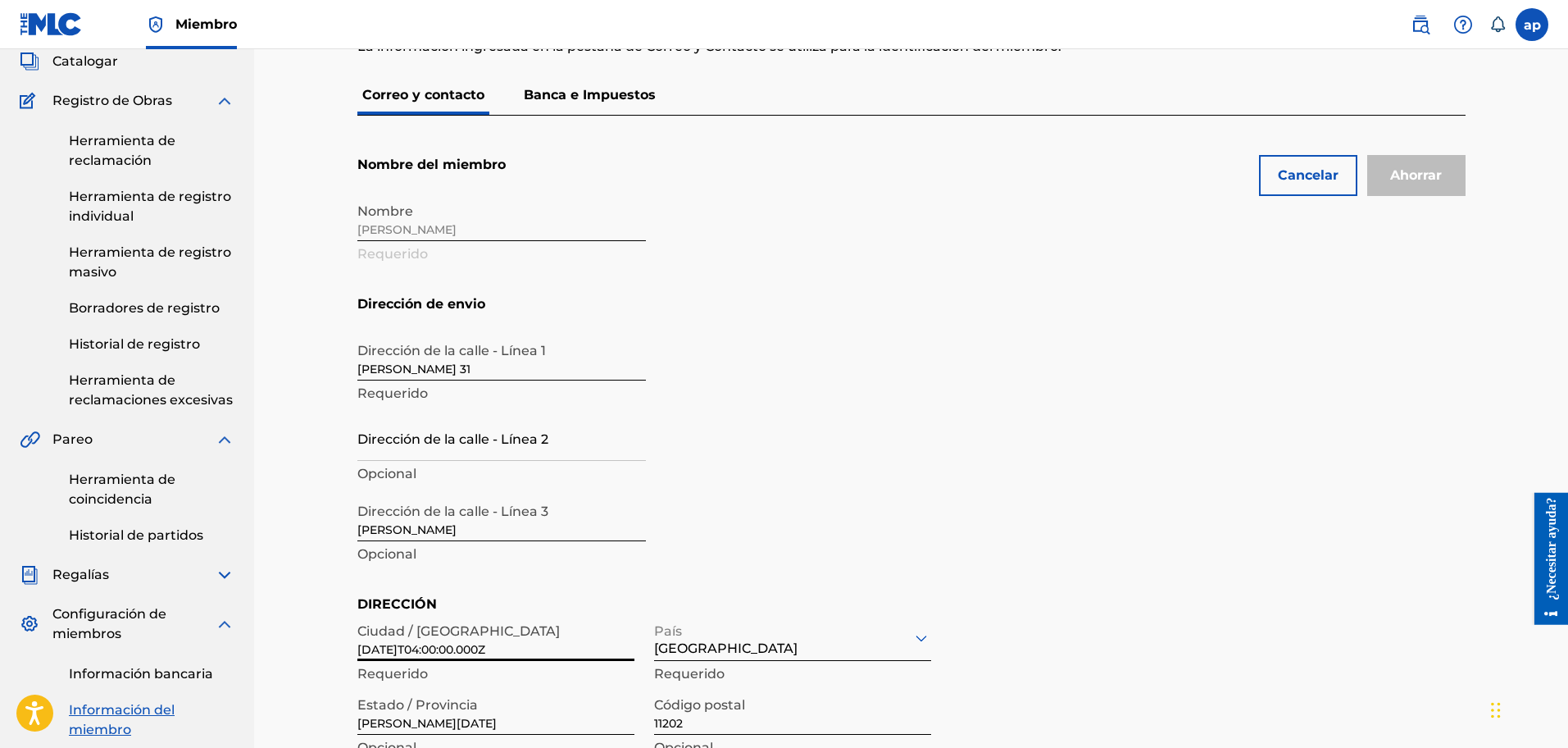
click at [550, 654] on input "1995-09-15T04:00:00.000Z" at bounding box center [496, 638] width 277 height 47
type input "s"
type input "Save"
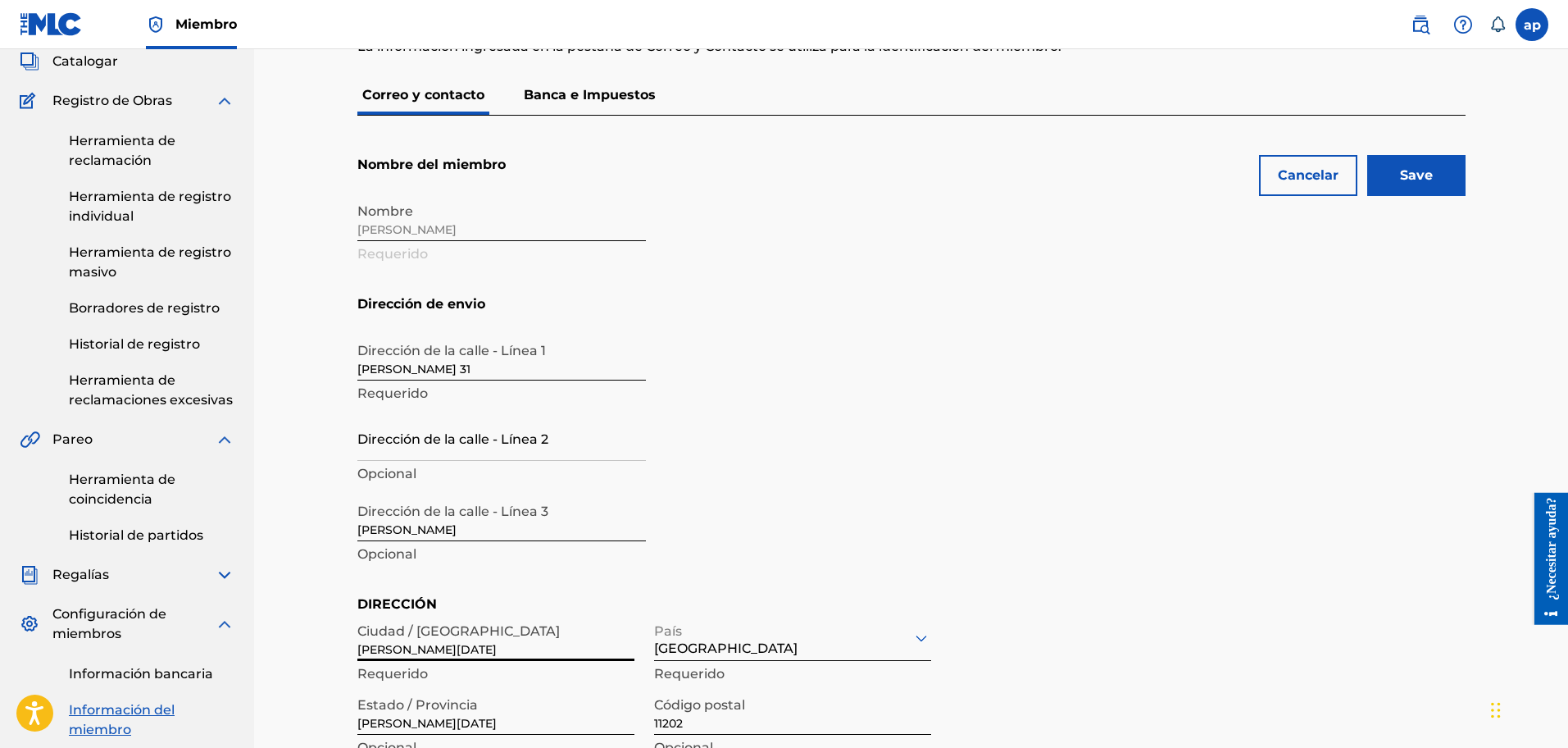
click at [1085, 521] on section "Dirección de envio Dirección de la calle - Línea 1 antonio guzman fernandez 31 …" at bounding box center [911, 444] width 1109 height 300
click at [507, 649] on input "santo domingo" at bounding box center [496, 638] width 277 height 47
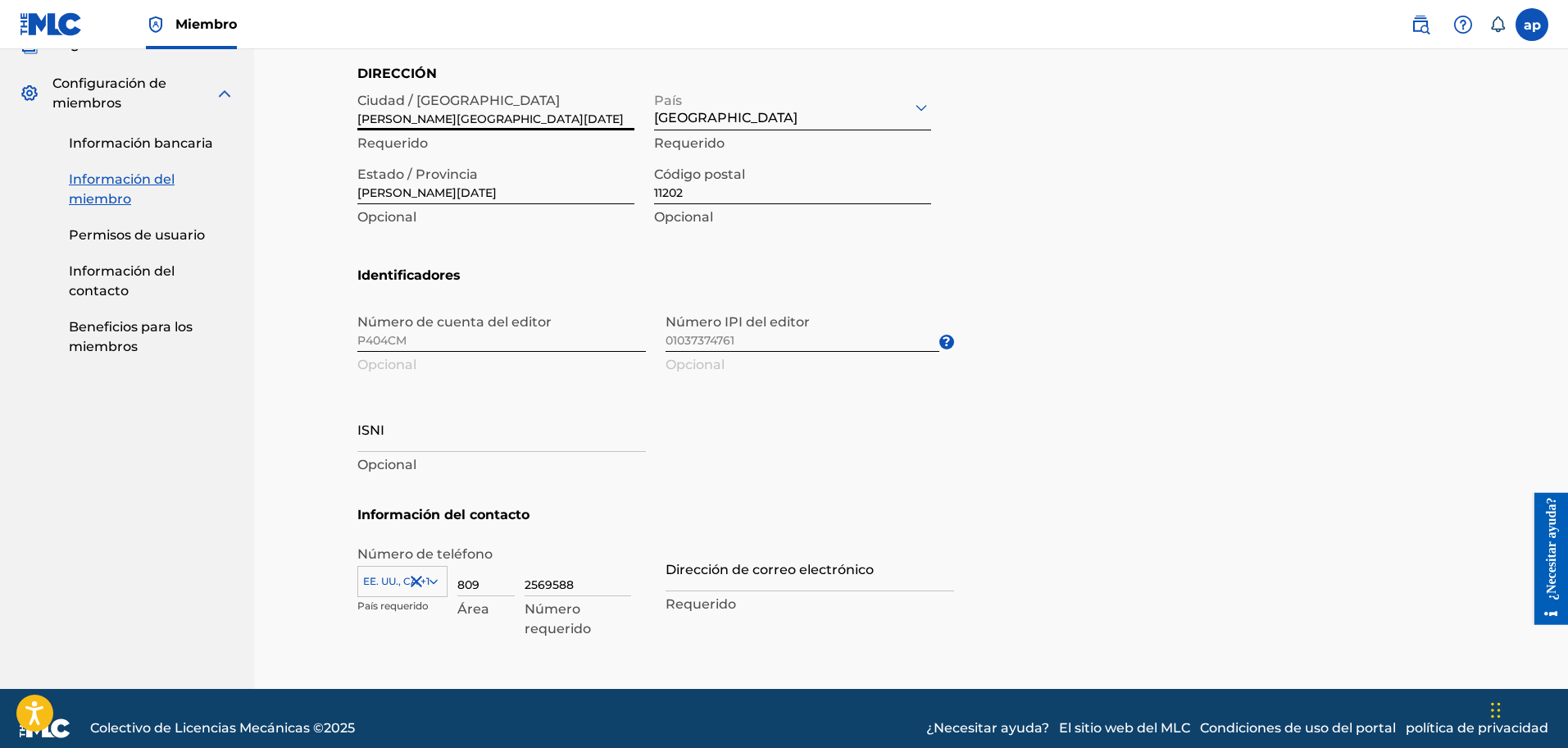
scroll to position [652, 0]
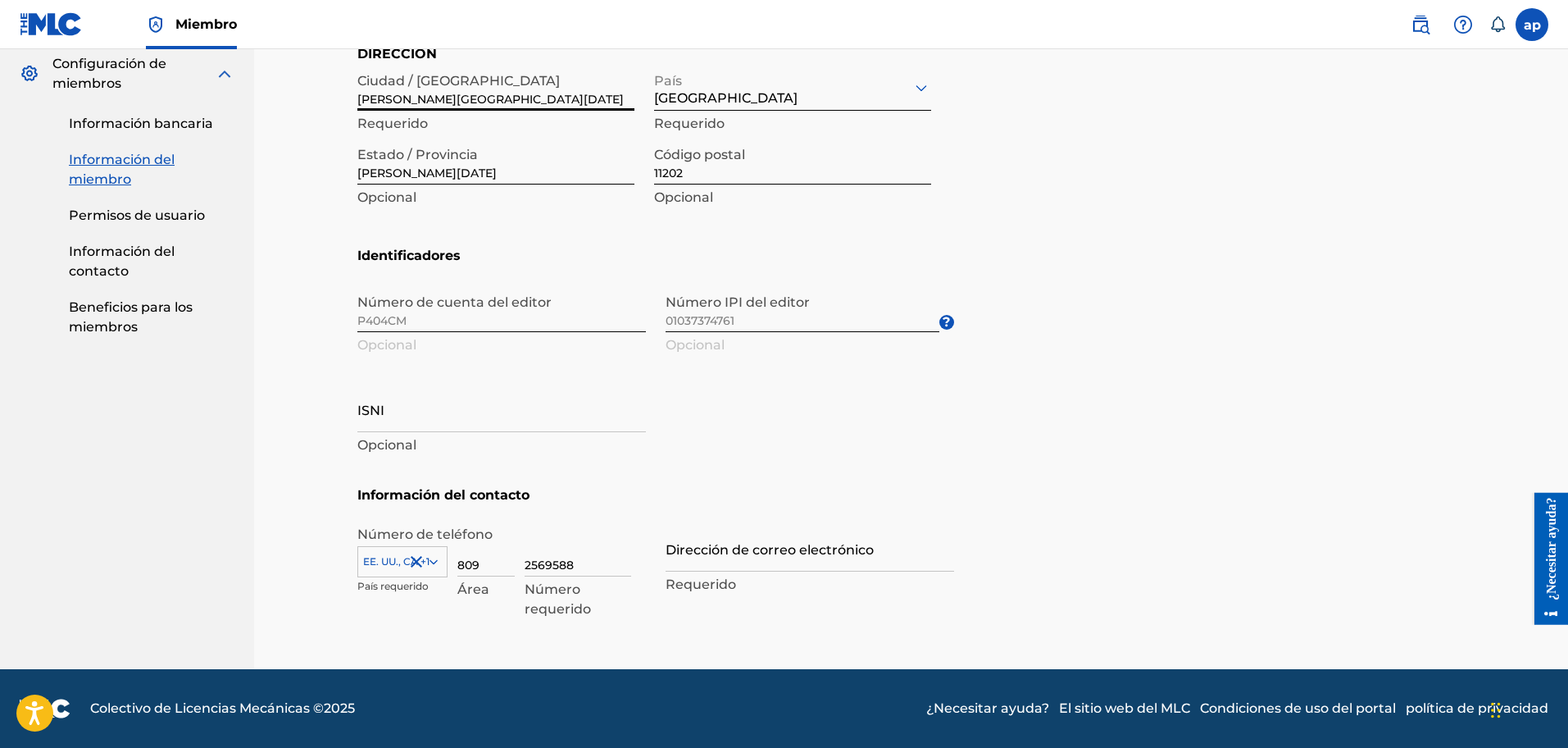
type input "santo domingo norte"
click at [804, 560] on input "Dirección de correo electrónico" at bounding box center [809, 548] width 288 height 47
type input "[EMAIL_ADDRESS][DOMAIN_NAME]"
type input "República Dominicana"
type input "1"
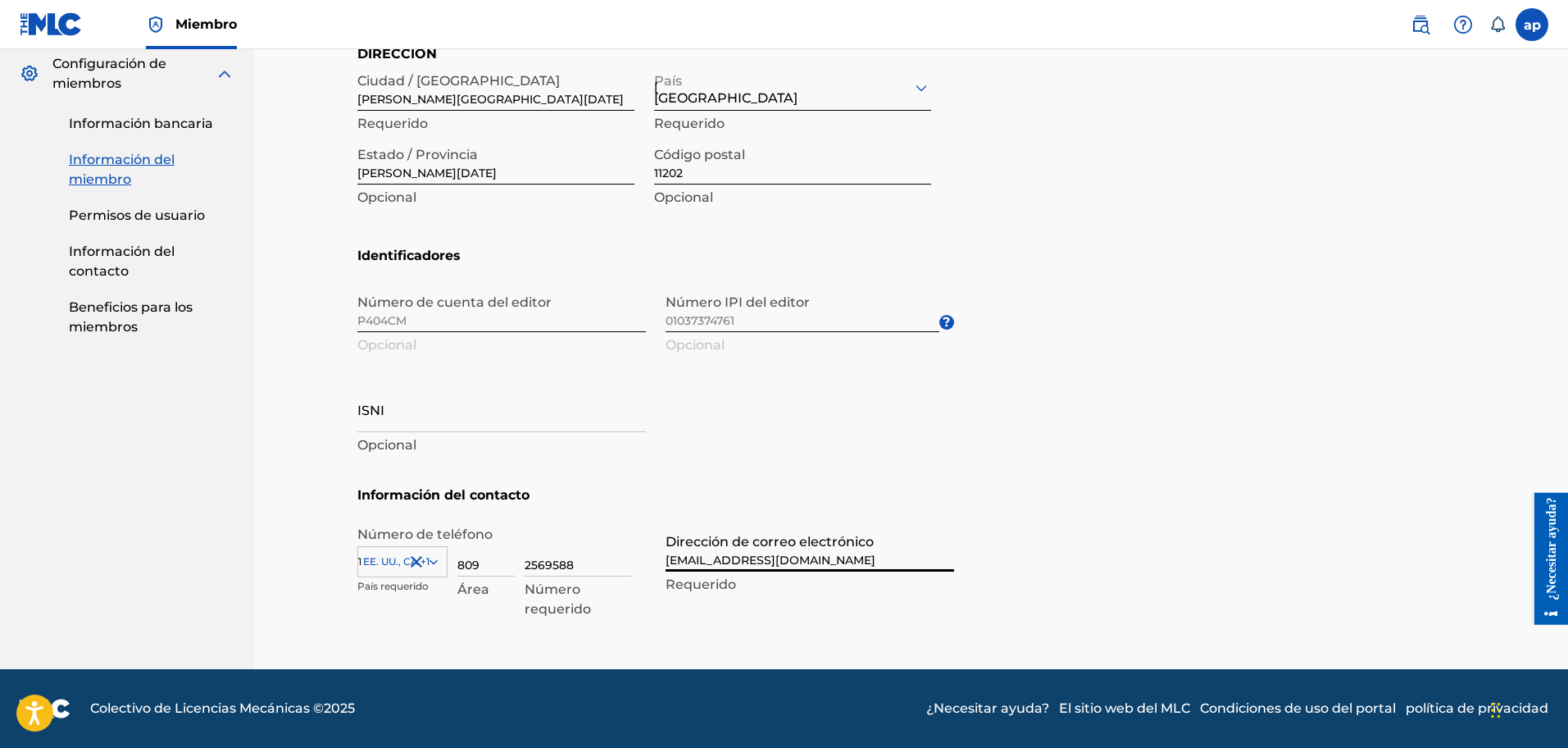
scroll to position [721, 0]
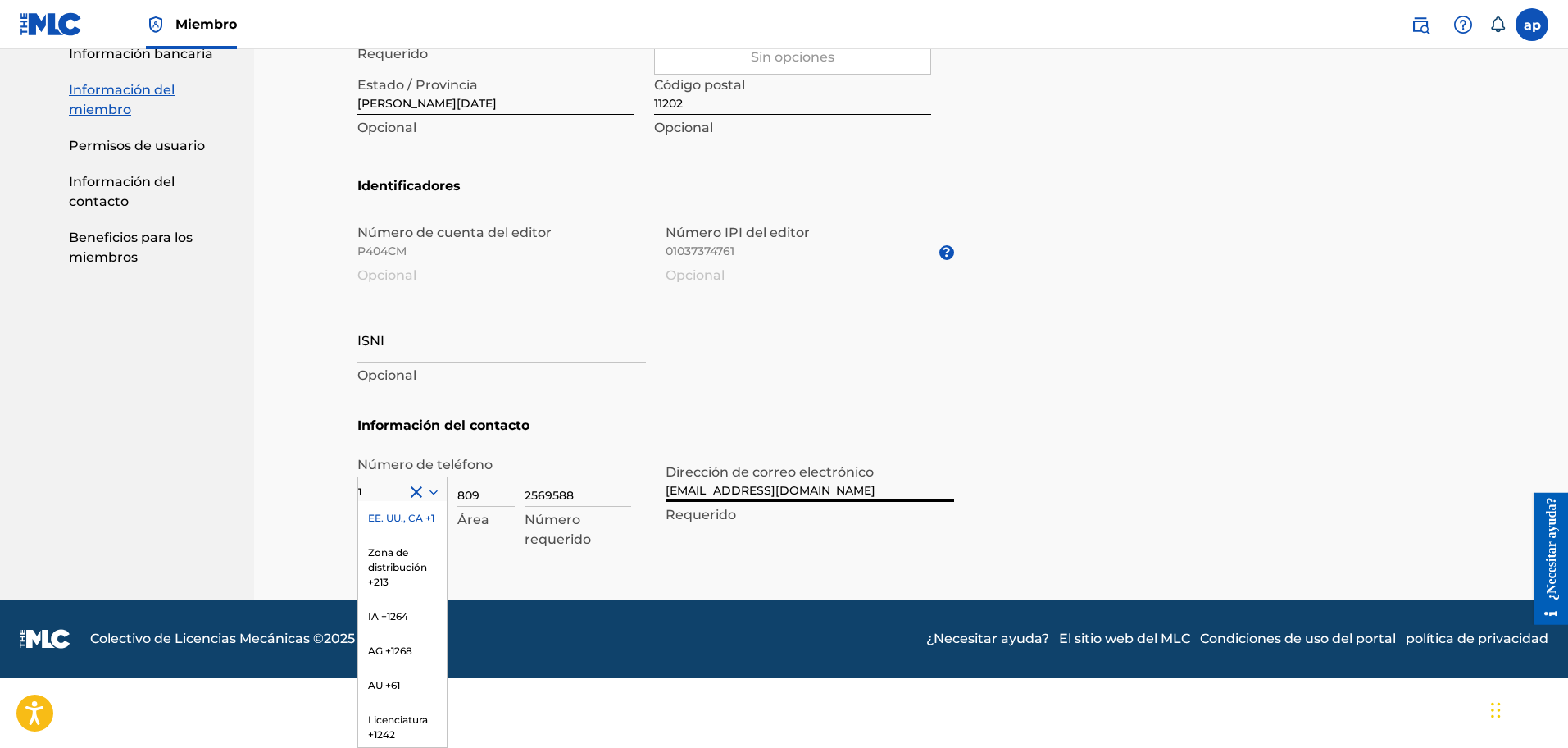
click at [842, 353] on div "Número de cuenta del editor P404CM Opcional Número IPI del editor 01037374761 O…" at bounding box center [656, 315] width 596 height 200
click at [413, 522] on div "EE. UU., CA +1" at bounding box center [403, 517] width 89 height 34
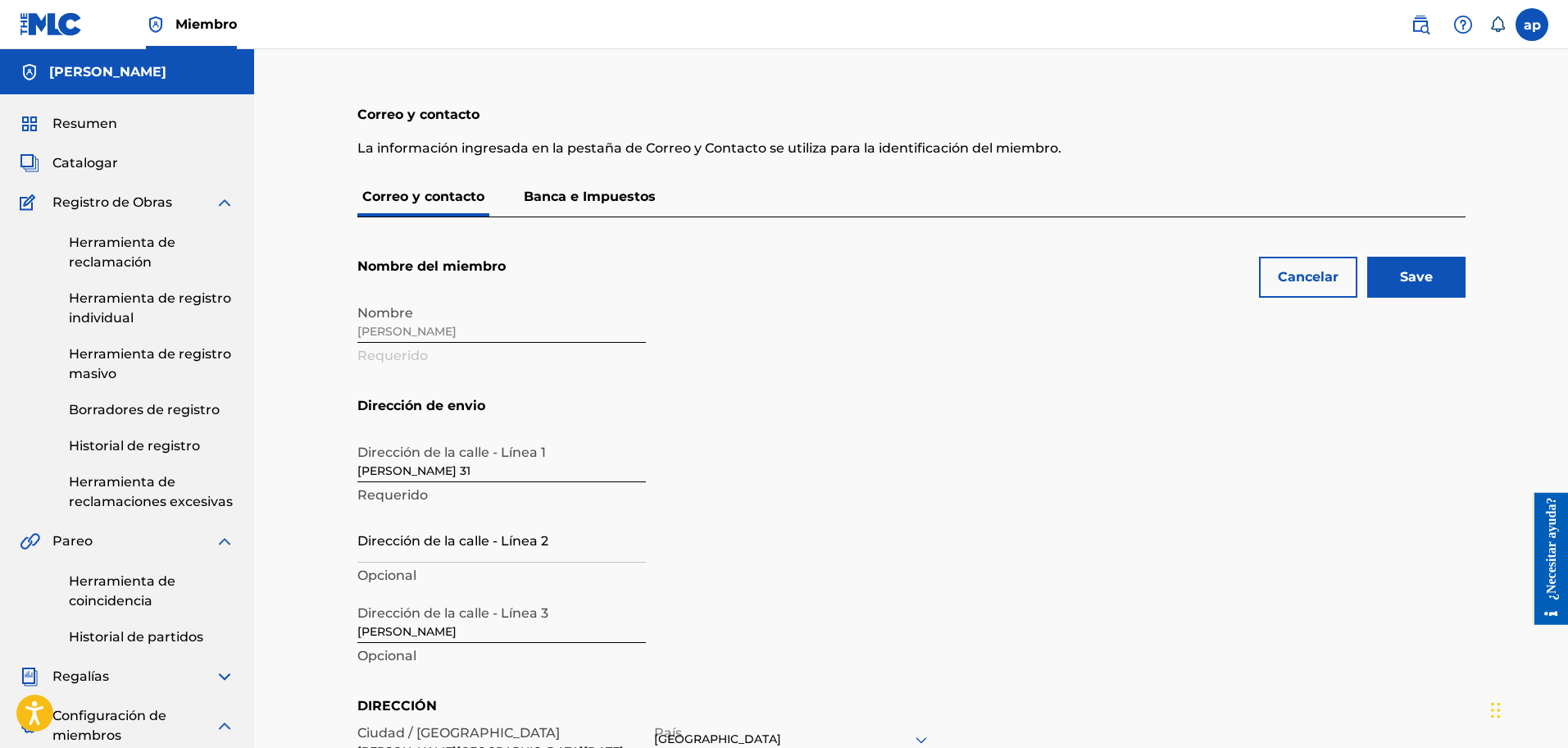
click at [1443, 269] on input "Save" at bounding box center [1417, 277] width 99 height 41
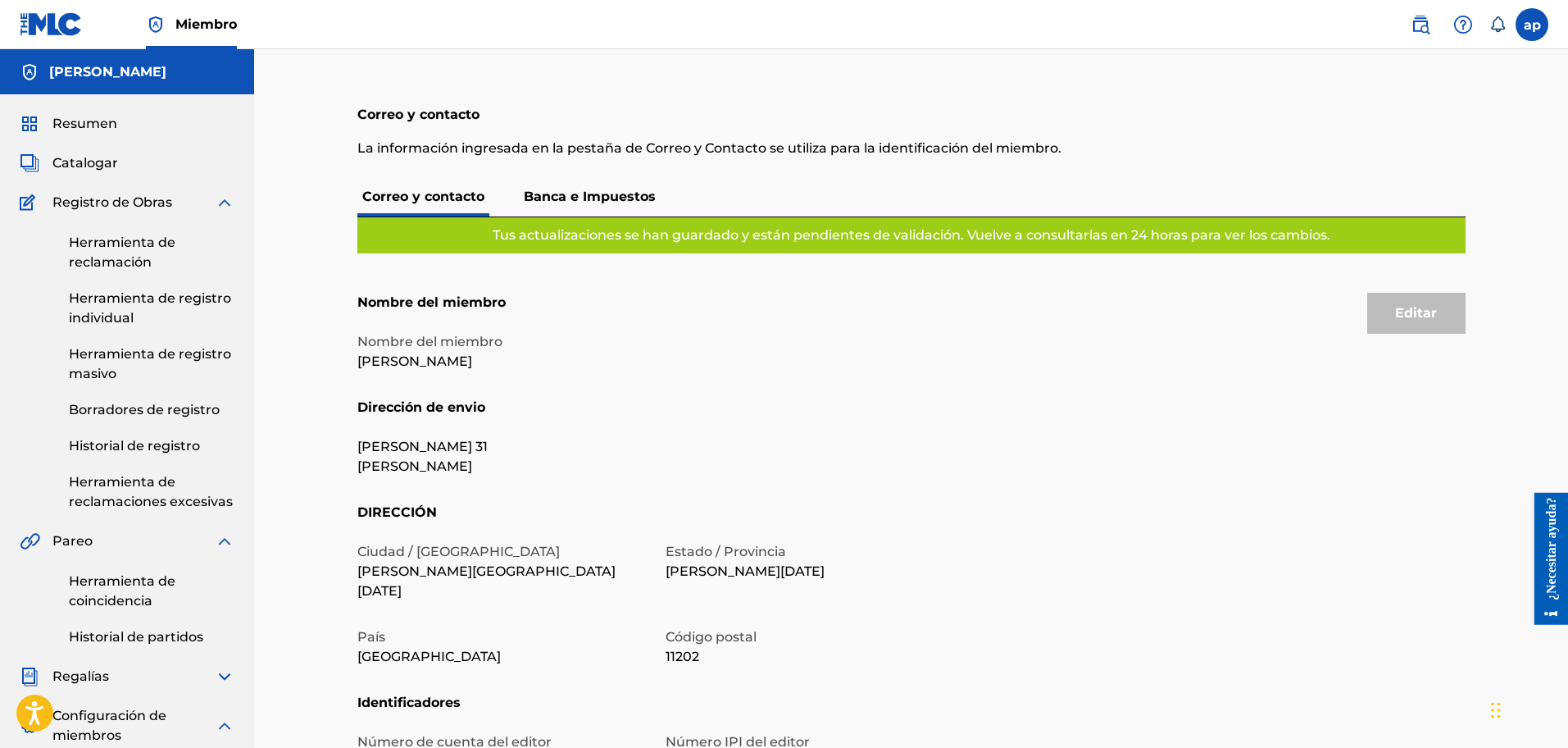
click at [814, 384] on div "Nombre del miembro Adelaldo Peña González" at bounding box center [656, 364] width 596 height 65
click at [576, 190] on font "Banca e Impuestos" at bounding box center [590, 196] width 132 height 16
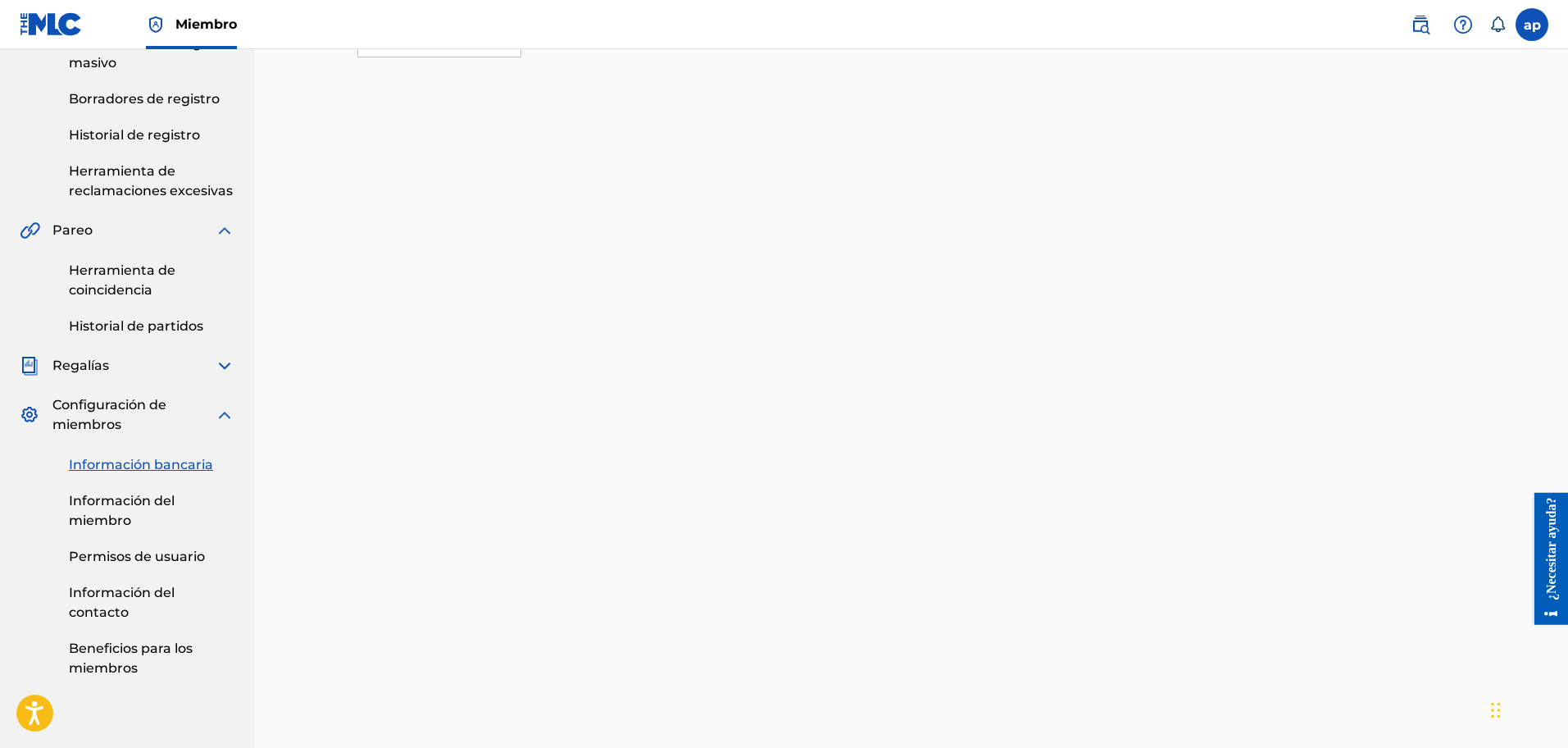
scroll to position [321, 0]
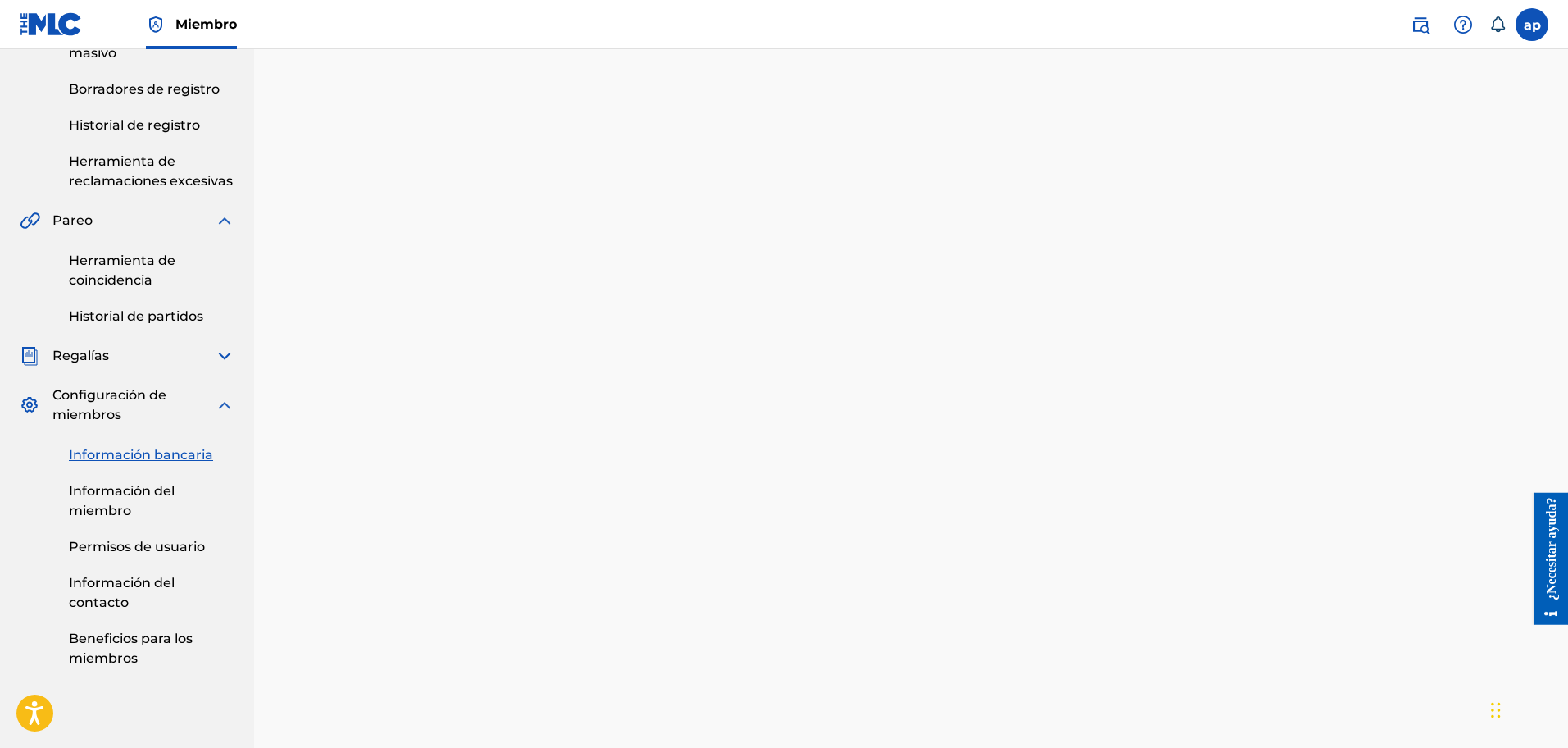
click at [152, 550] on font "Permisos de usuario" at bounding box center [136, 547] width 136 height 16
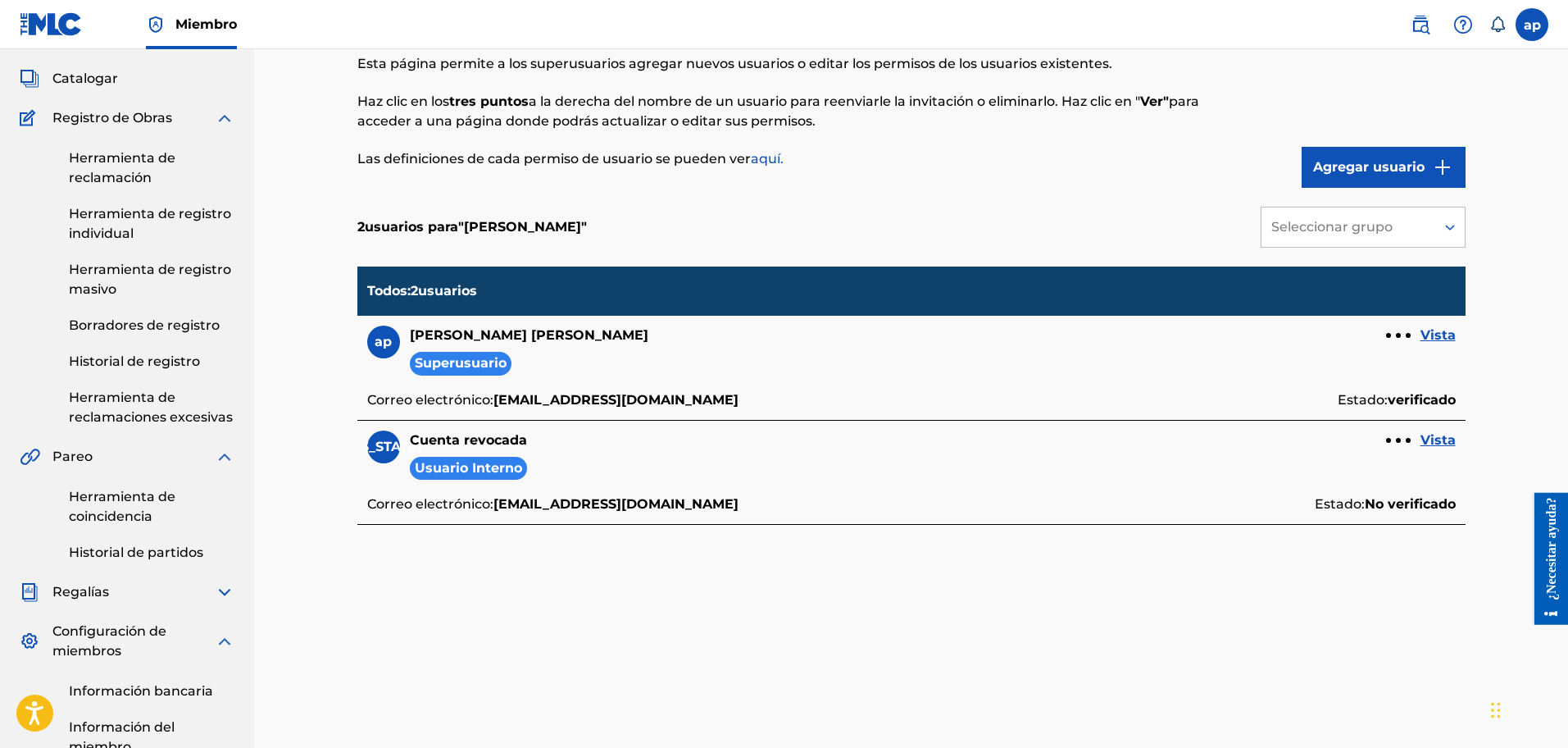
scroll to position [88, 0]
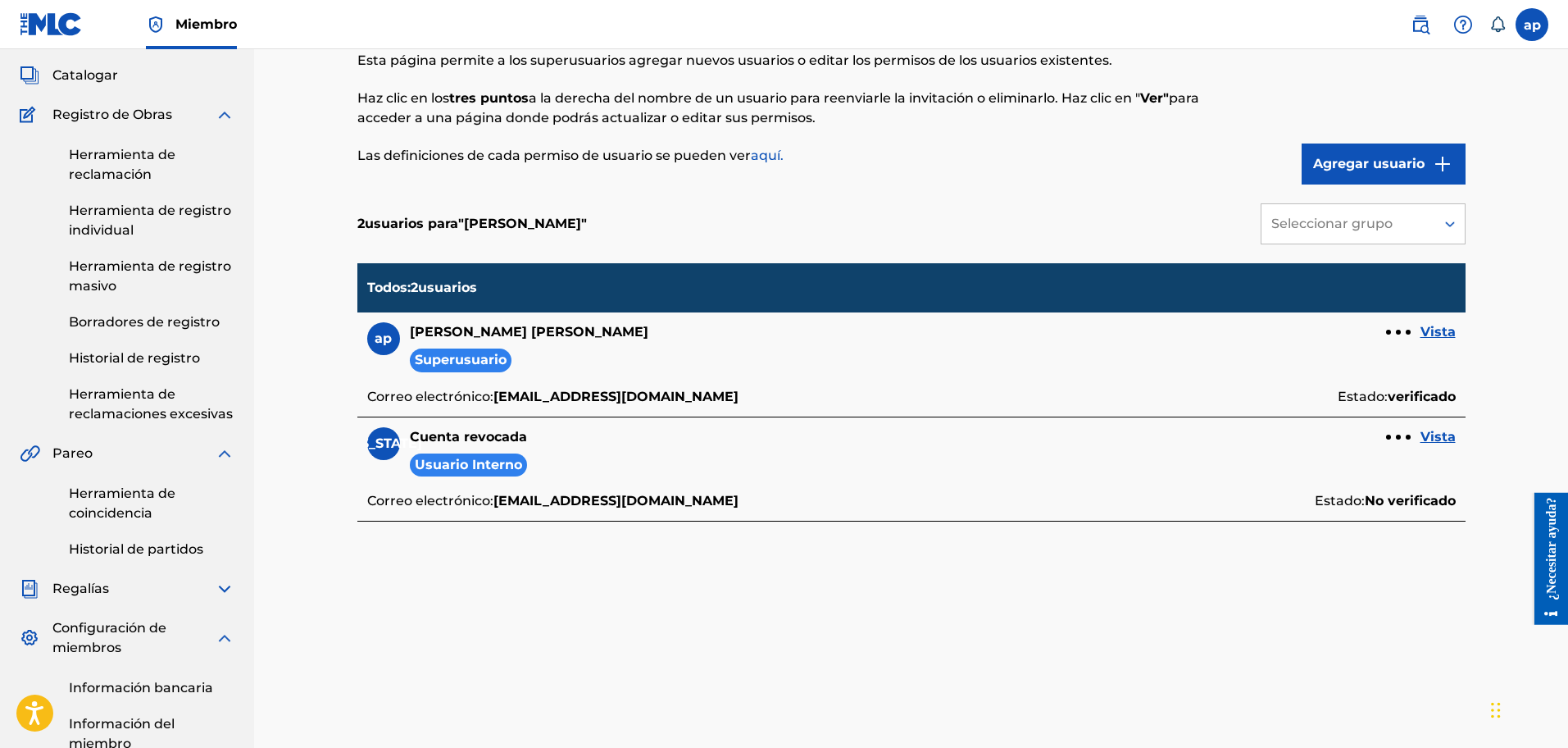
click at [487, 466] on font "Usuario interno" at bounding box center [468, 465] width 108 height 16
click at [1434, 433] on font "Vista" at bounding box center [1438, 436] width 35 height 16
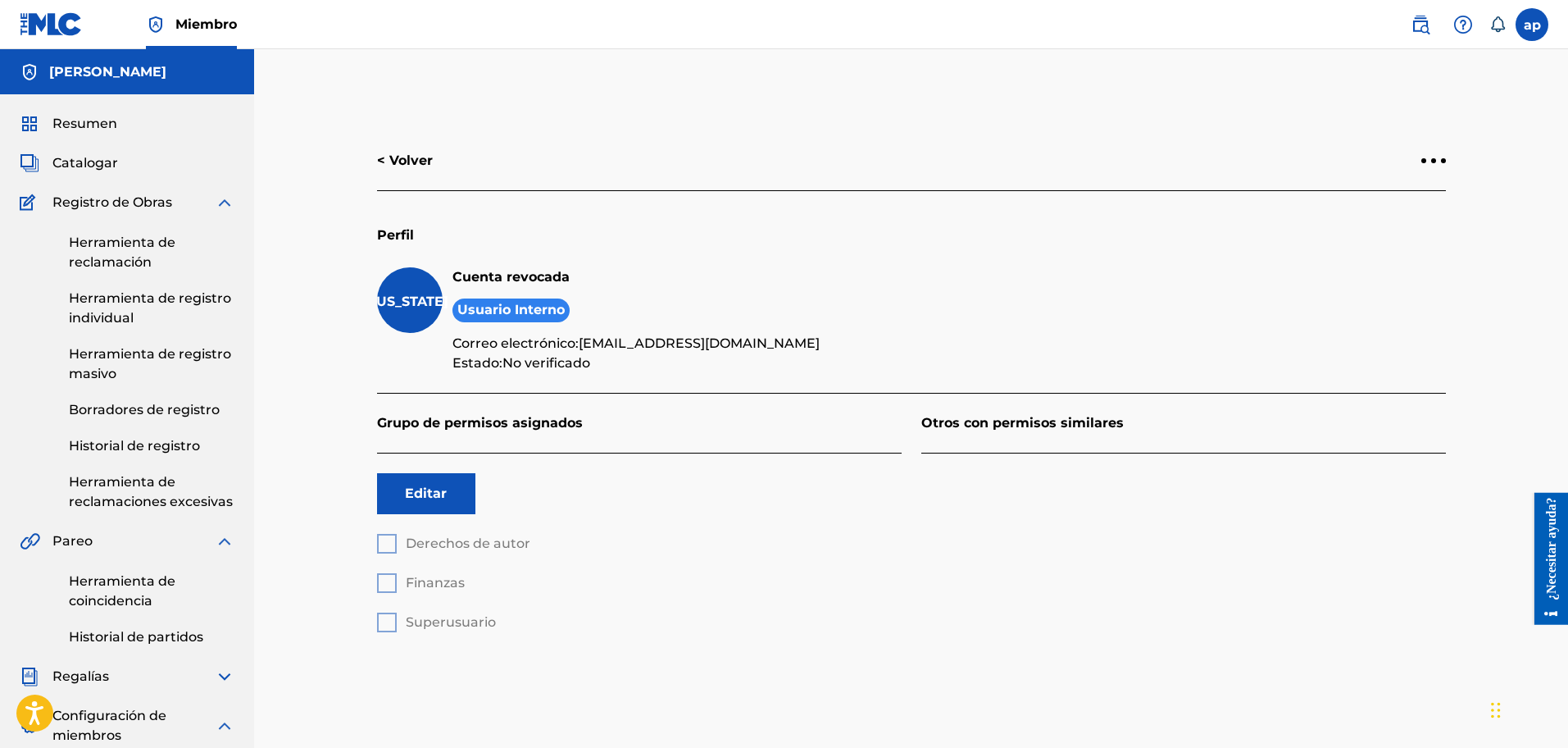
click at [1440, 163] on div at bounding box center [1433, 160] width 24 height 10
click at [1455, 123] on font "Eliminar usuario" at bounding box center [1424, 128] width 109 height 20
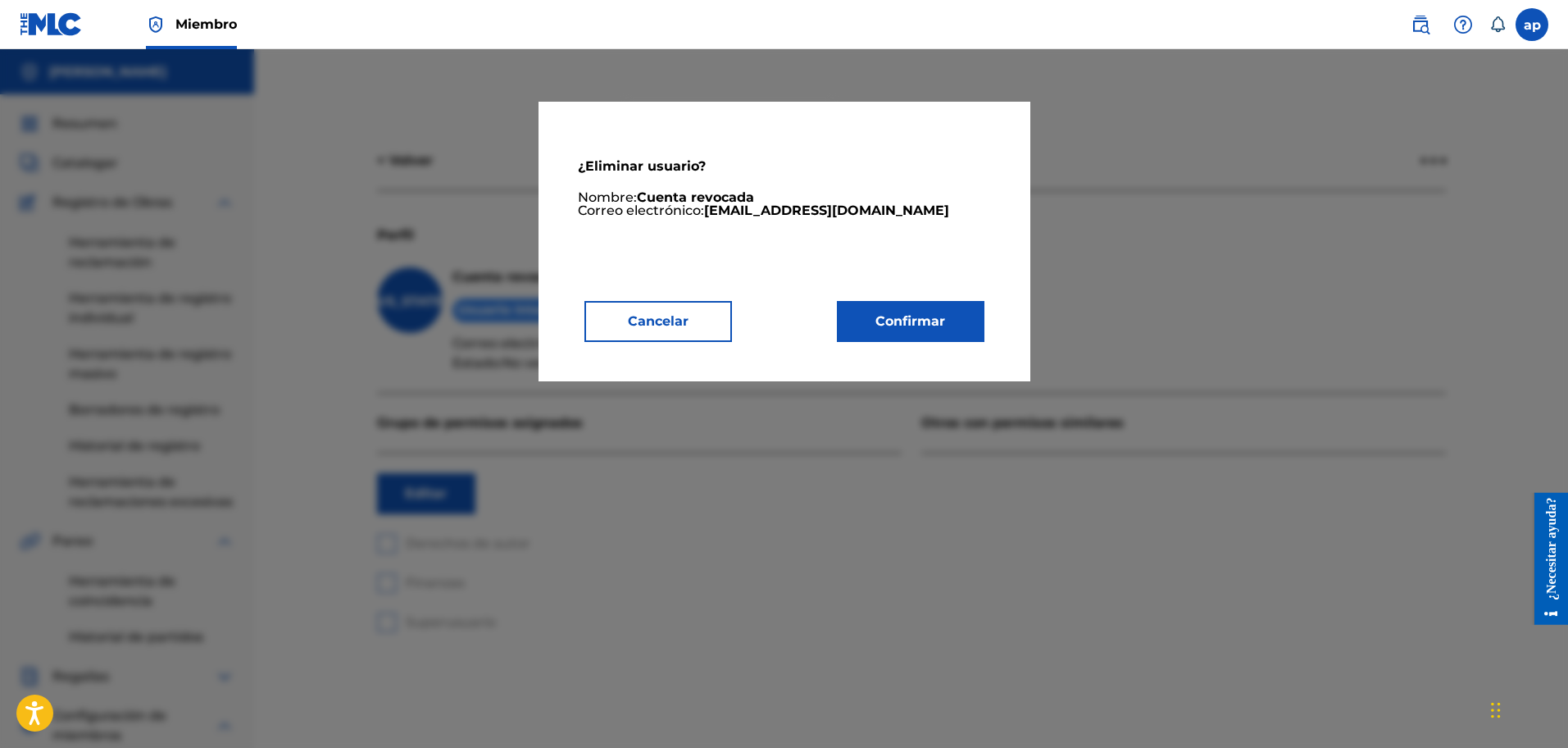
click at [937, 321] on font "Confirmar" at bounding box center [910, 321] width 69 height 16
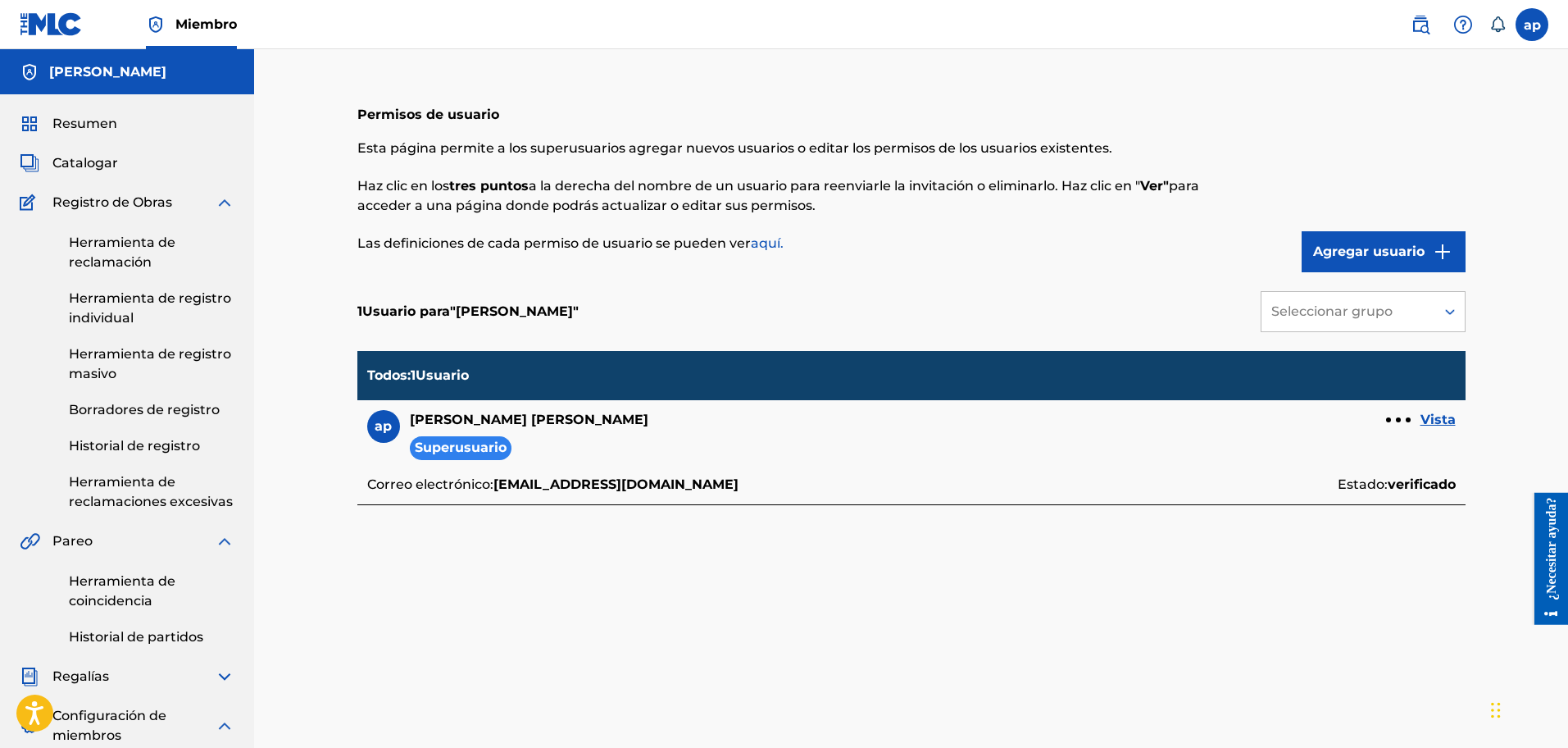
click at [1432, 419] on font "Vista" at bounding box center [1438, 420] width 35 height 16
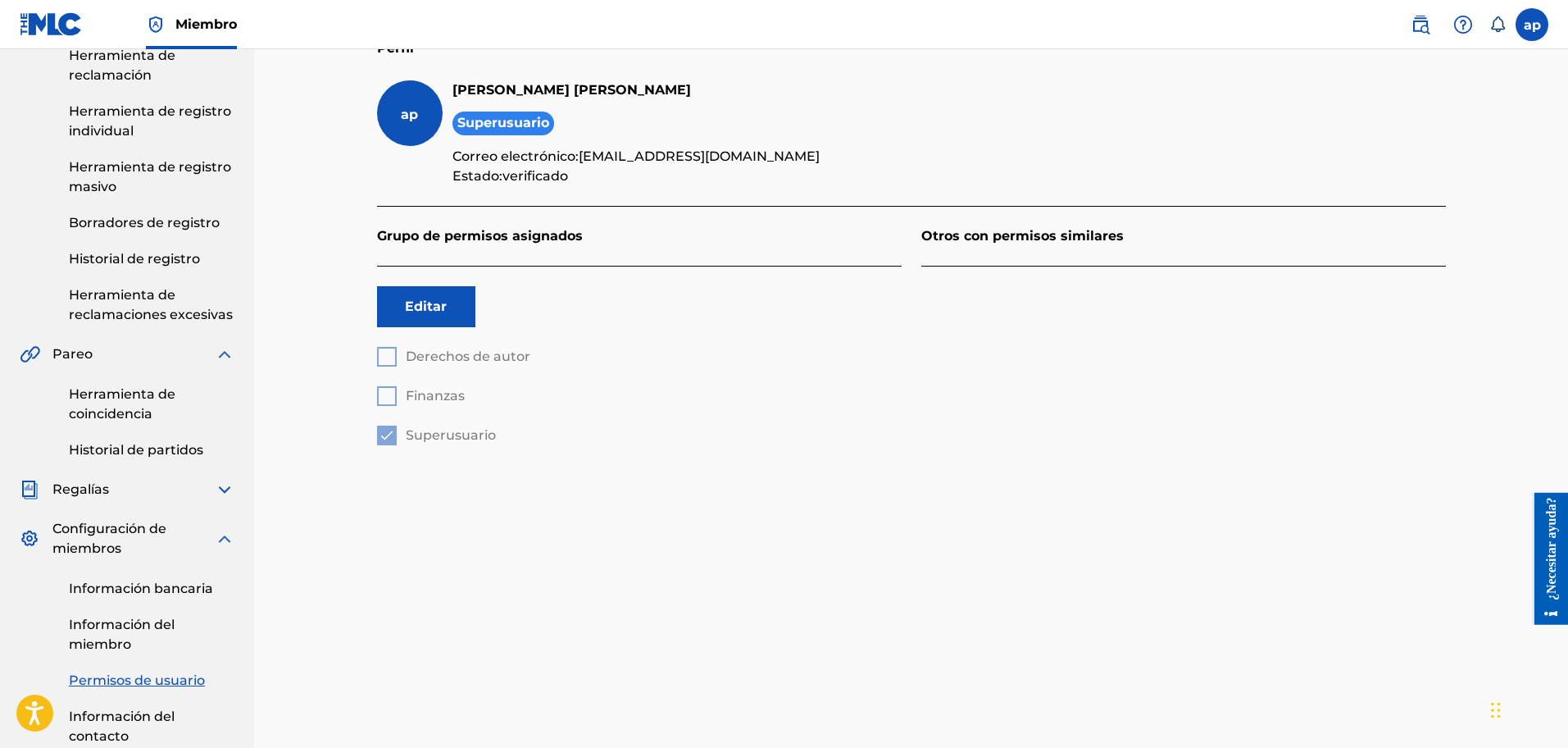
scroll to position [309, 0]
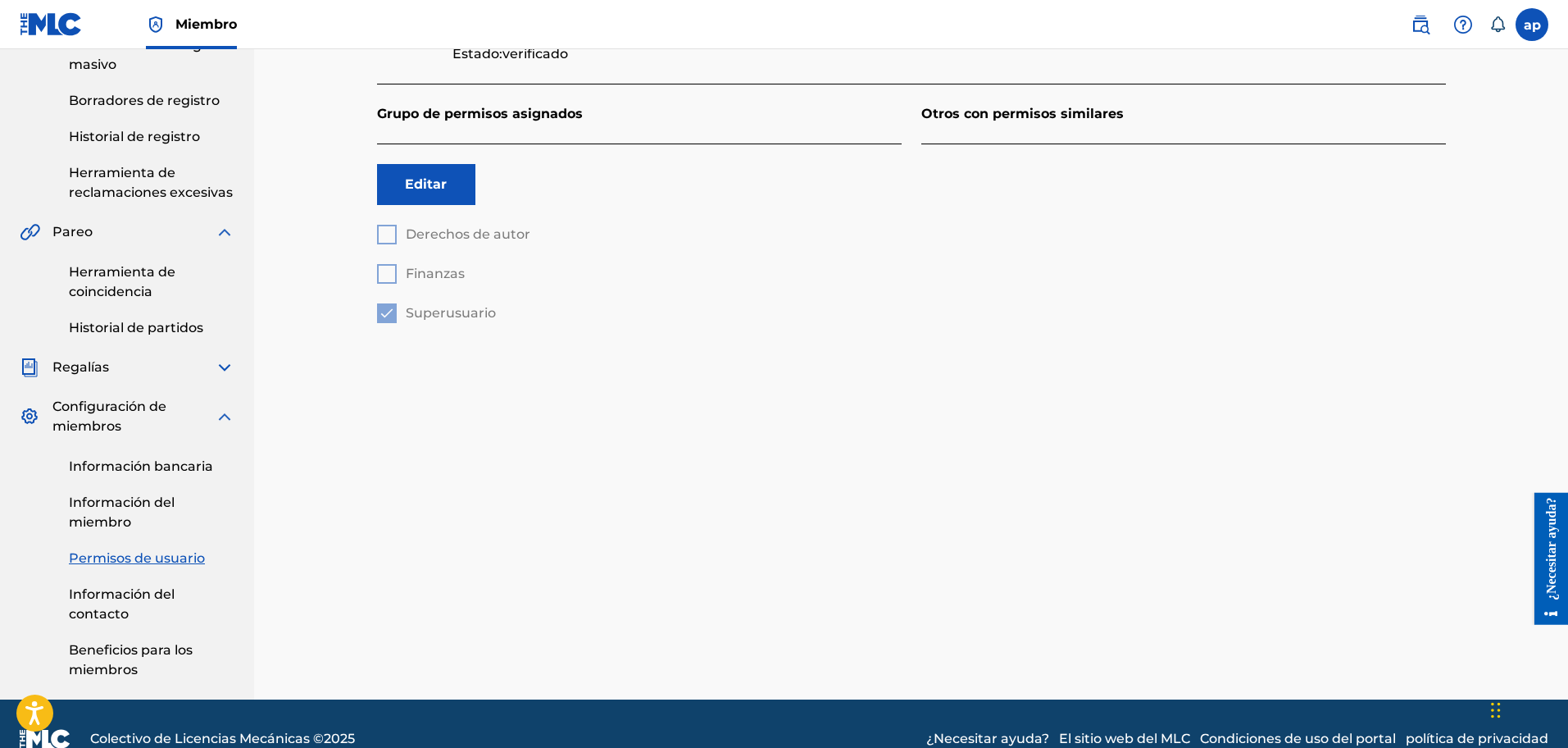
click at [137, 651] on font "Beneficios para los miembros" at bounding box center [130, 659] width 124 height 35
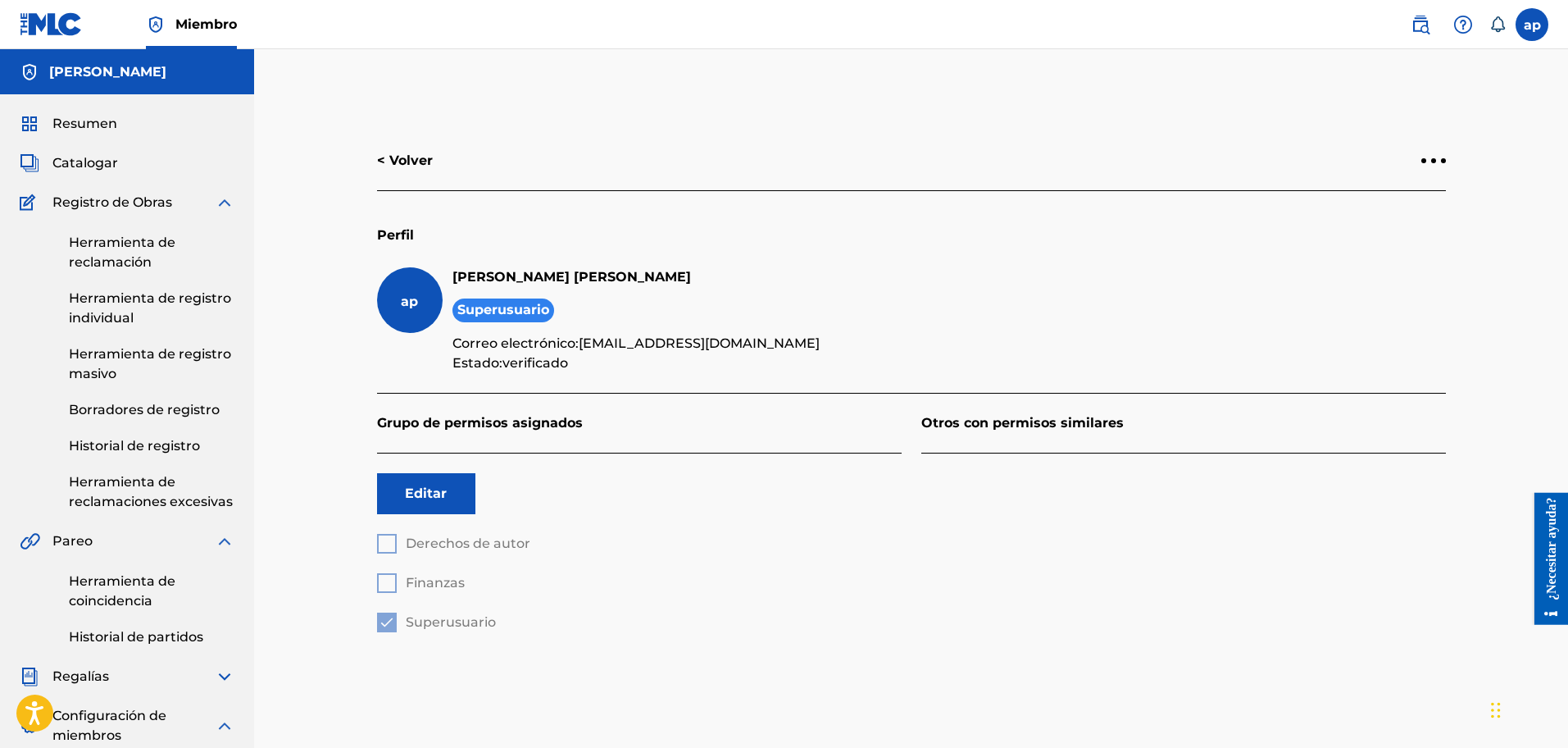
click at [116, 134] on div "Resumen Catalogar Registro de Obras Herramienta de reclamación Herramienta de r…" at bounding box center [127, 552] width 254 height 914
click at [89, 131] on span "Resumen" at bounding box center [85, 124] width 65 height 20
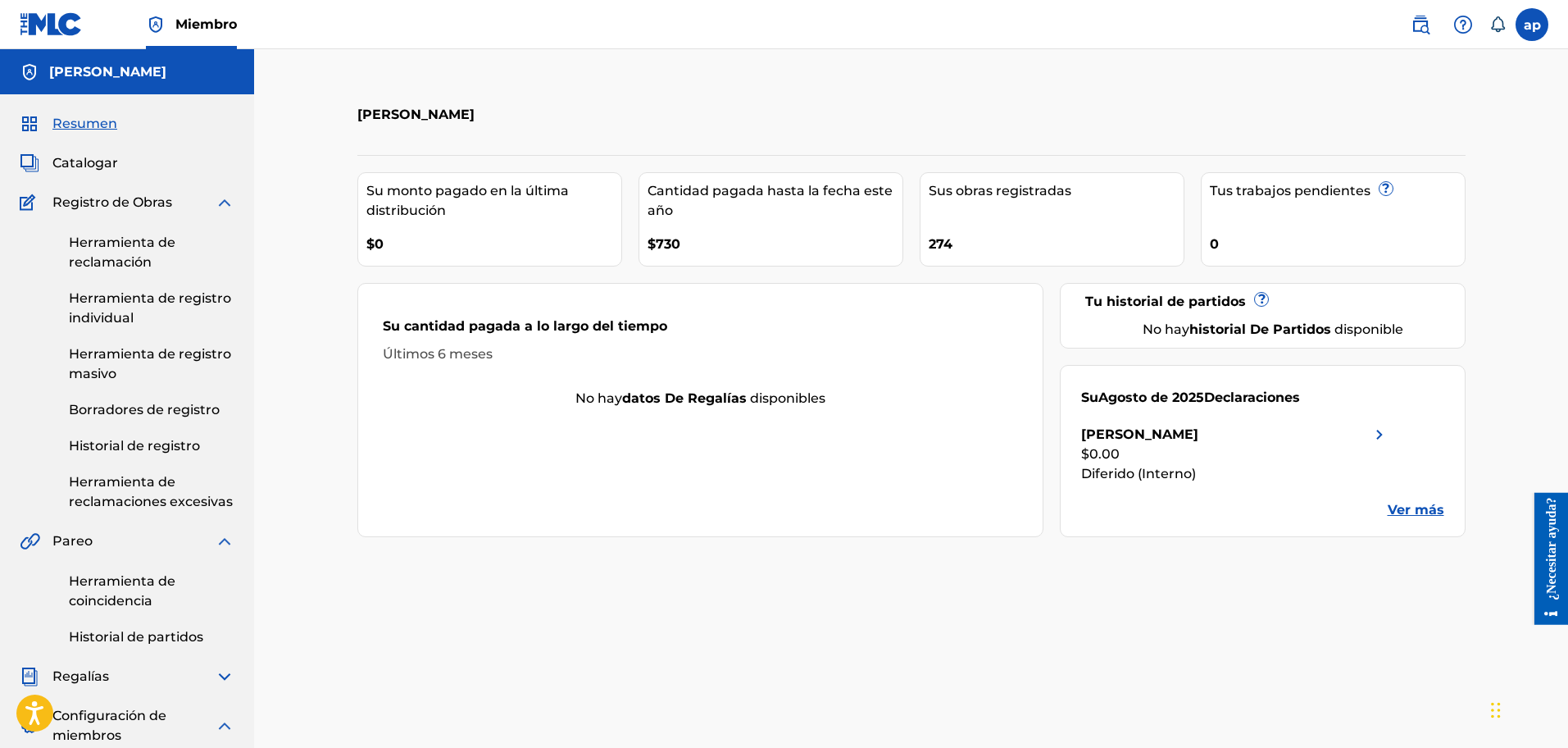
click at [1420, 511] on font "Ver más" at bounding box center [1416, 509] width 57 height 16
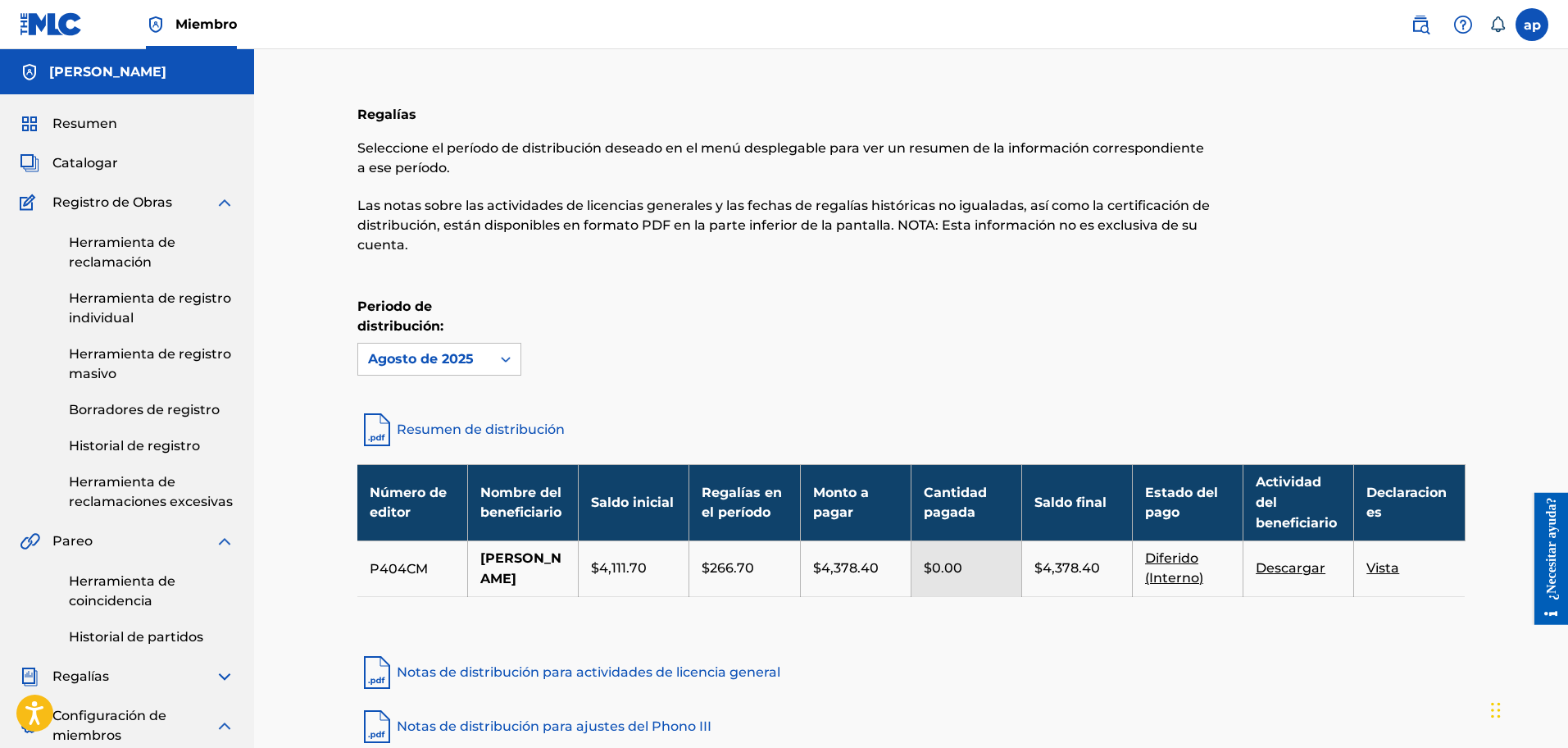
click at [1384, 576] on font "Vista" at bounding box center [1383, 567] width 33 height 16
